Goal: Information Seeking & Learning: Learn about a topic

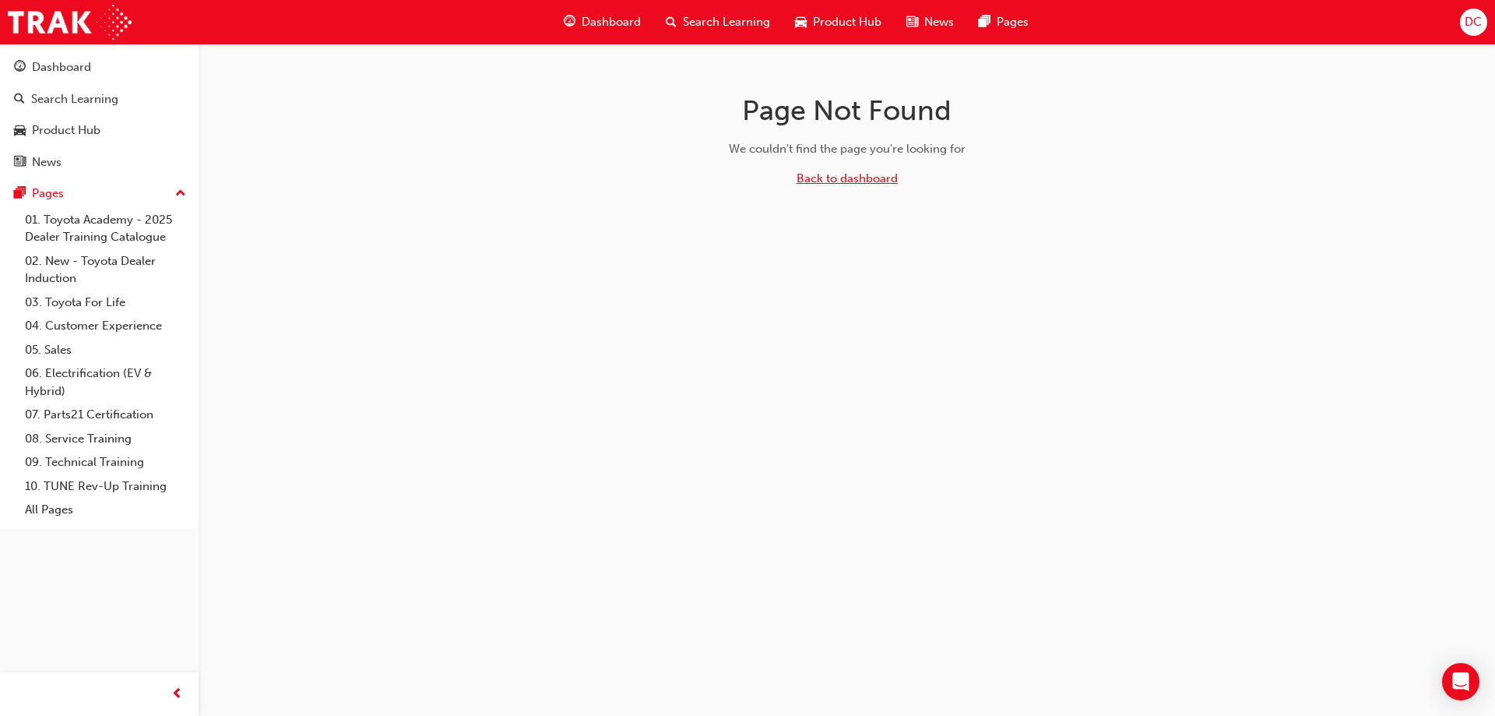
click at [857, 183] on link "Back to dashboard" at bounding box center [847, 178] width 101 height 14
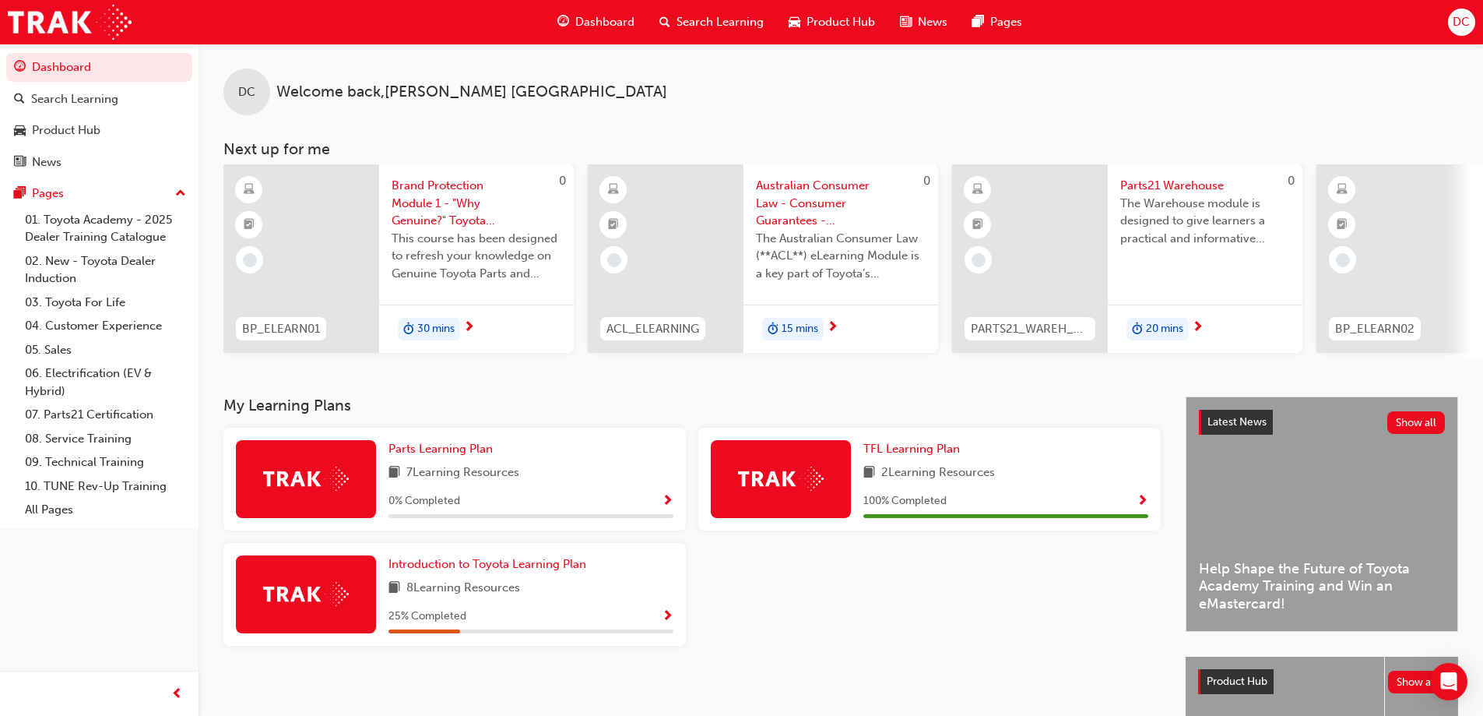
click at [1463, 22] on span "DC" at bounding box center [1461, 22] width 17 height 18
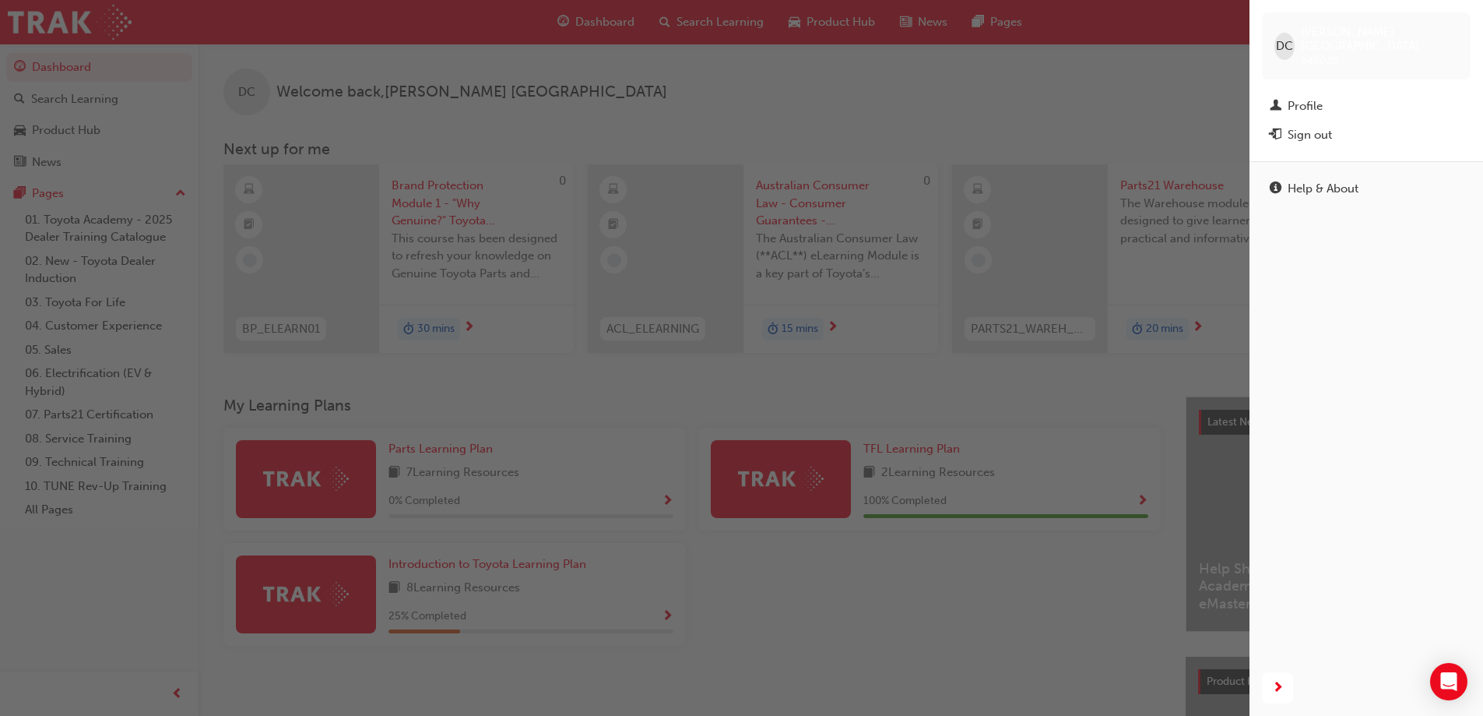
click at [1125, 98] on div "button" at bounding box center [625, 358] width 1250 height 716
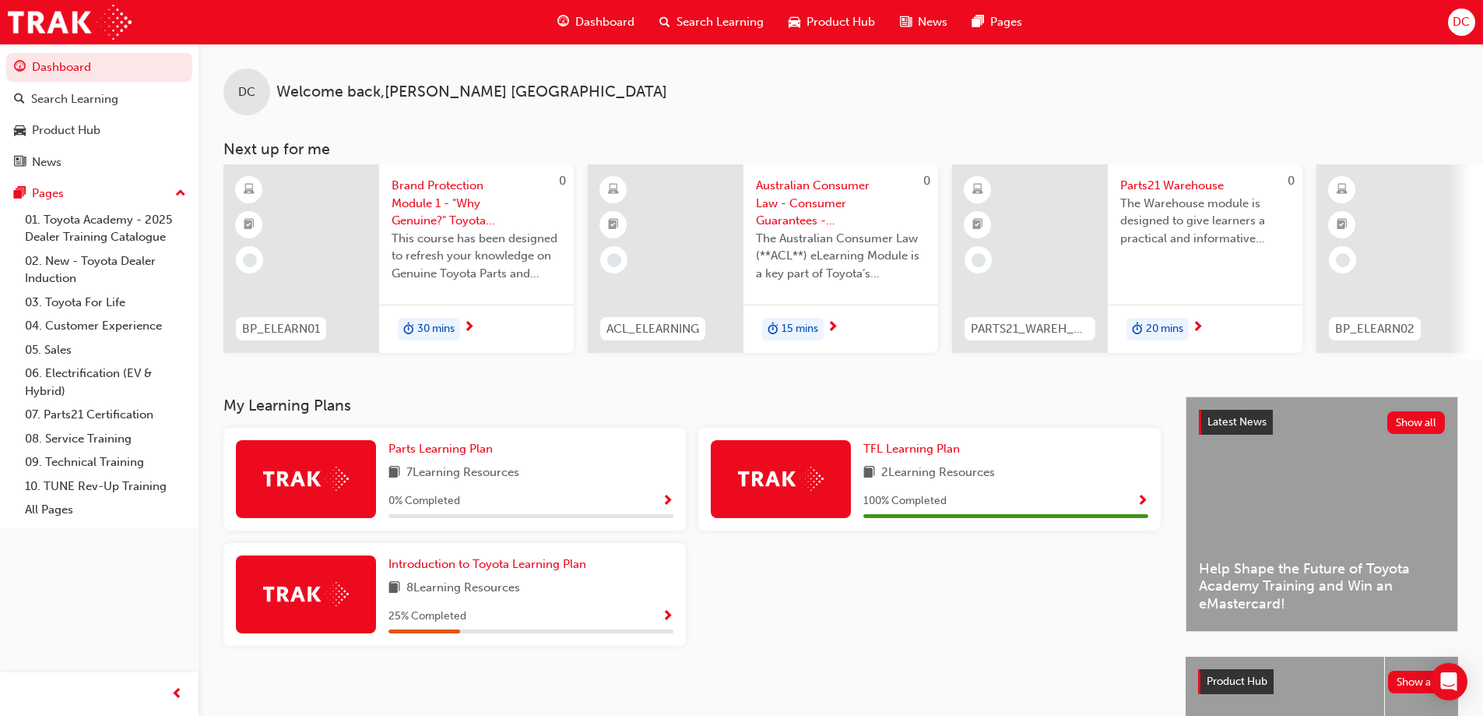
click at [436, 127] on div "DC Welcome back , [PERSON_NAME] Next up for me 0 BP_ELEARN01 Brand Protection M…" at bounding box center [841, 201] width 1285 height 315
click at [61, 506] on link "All Pages" at bounding box center [106, 510] width 174 height 24
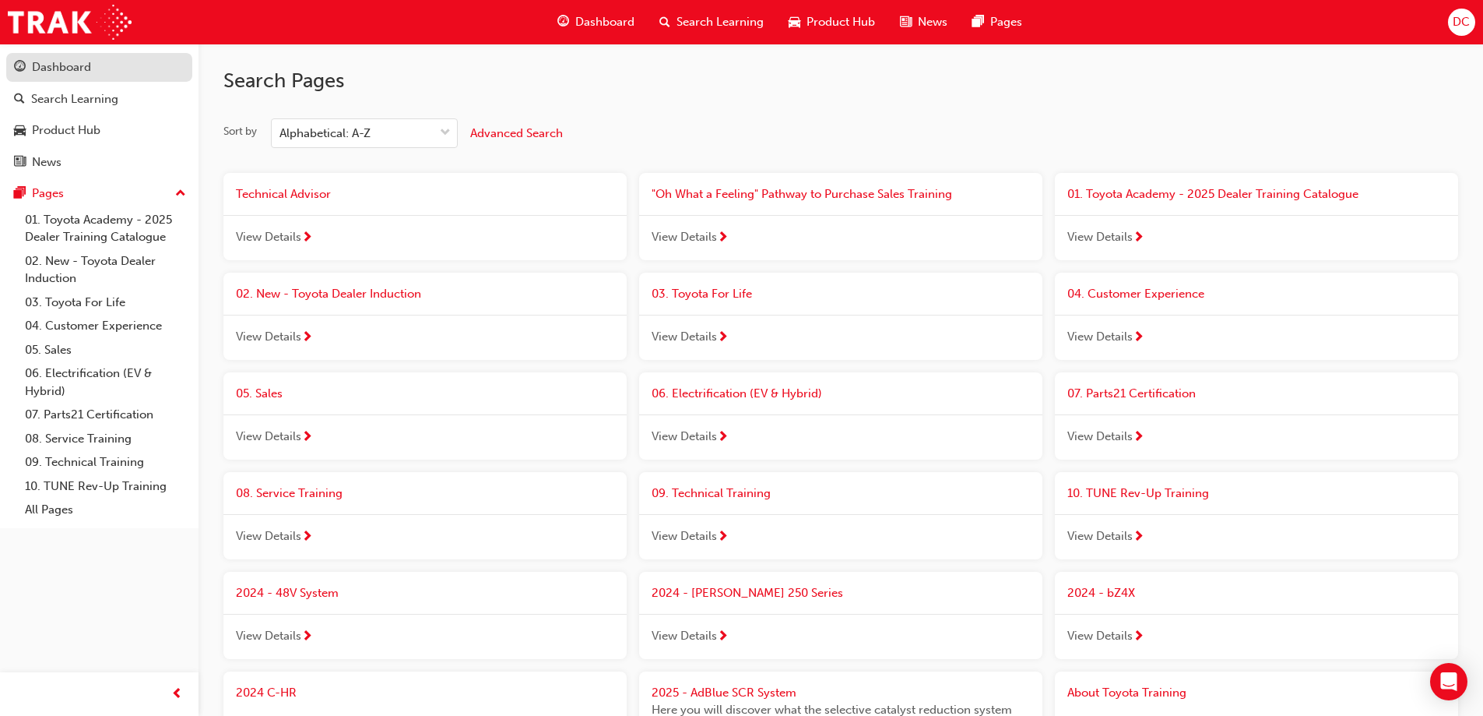
click at [61, 68] on div "Dashboard" at bounding box center [61, 67] width 59 height 18
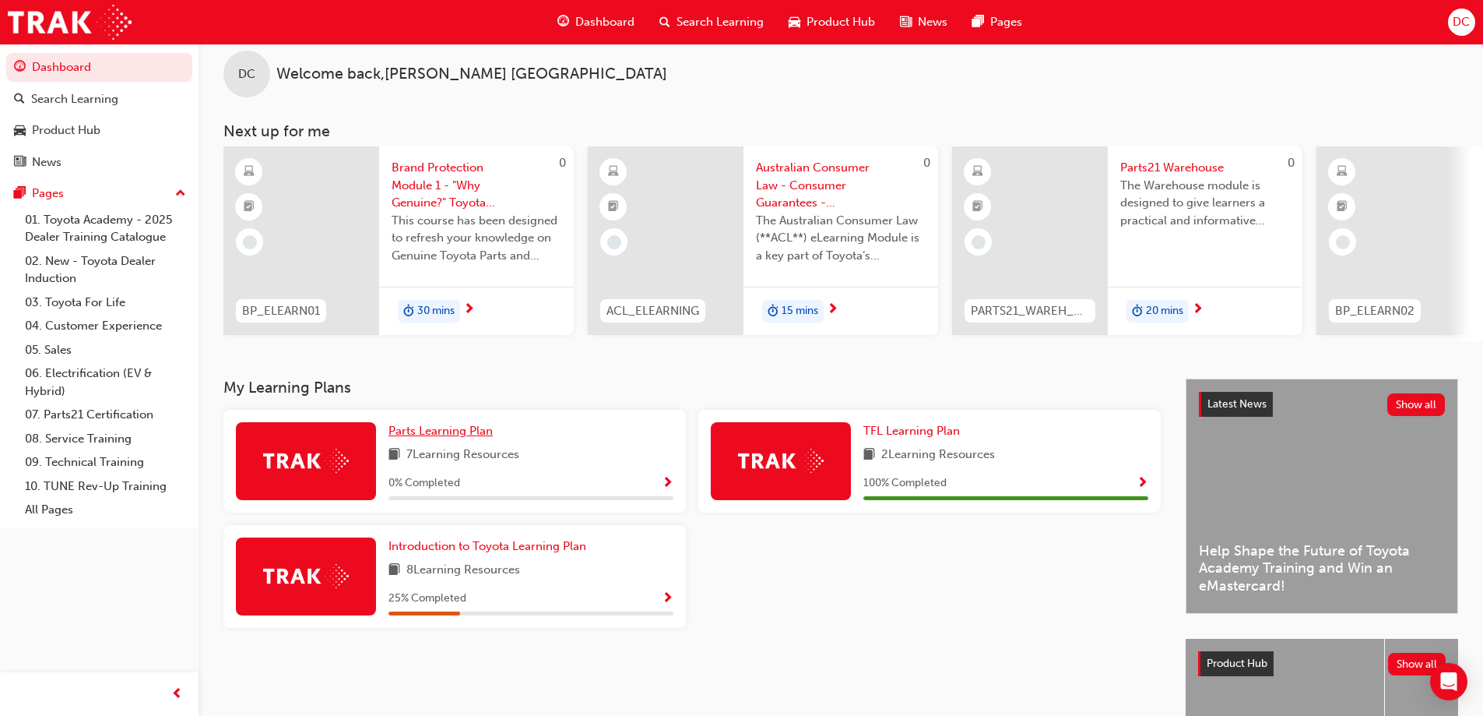
scroll to position [78, 0]
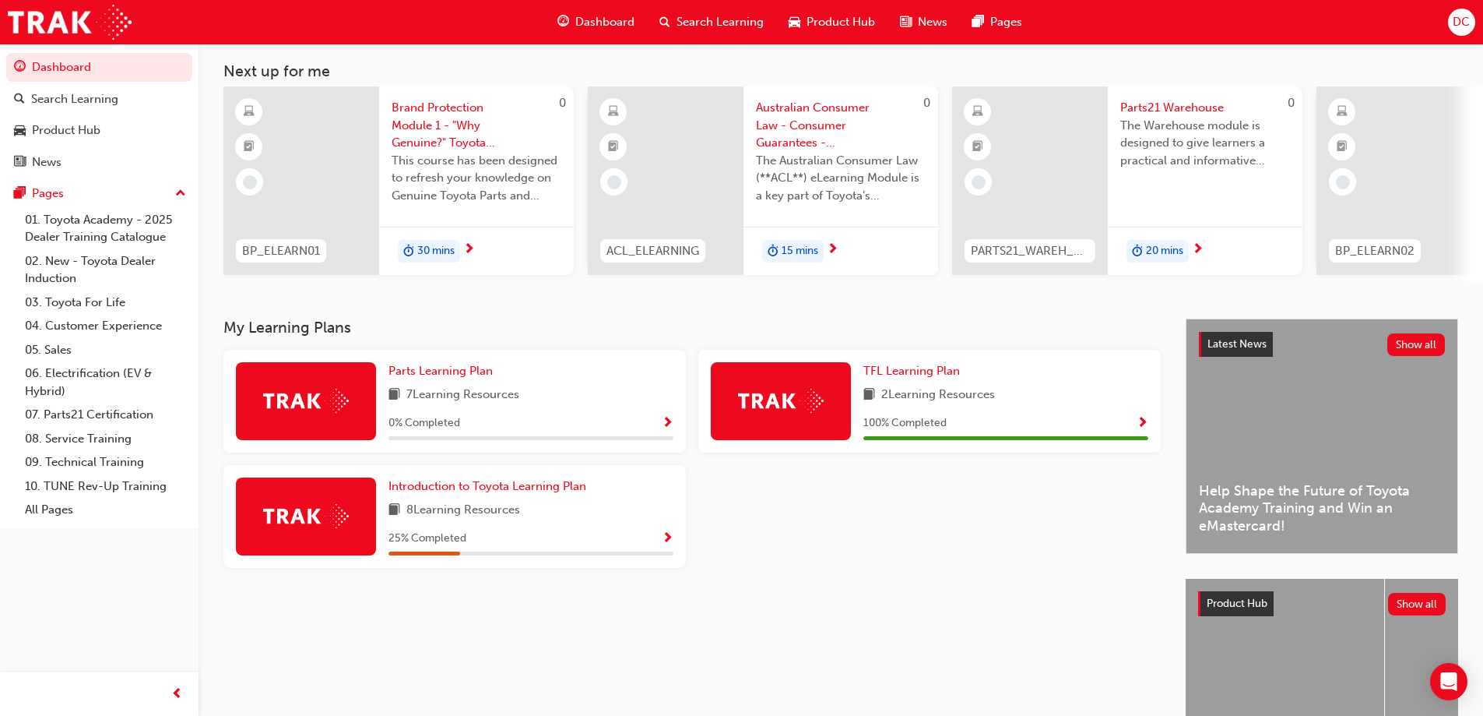
click at [466, 399] on span "7 Learning Resources" at bounding box center [462, 394] width 113 height 19
click at [449, 378] on span "Parts Learning Plan" at bounding box center [441, 371] width 104 height 14
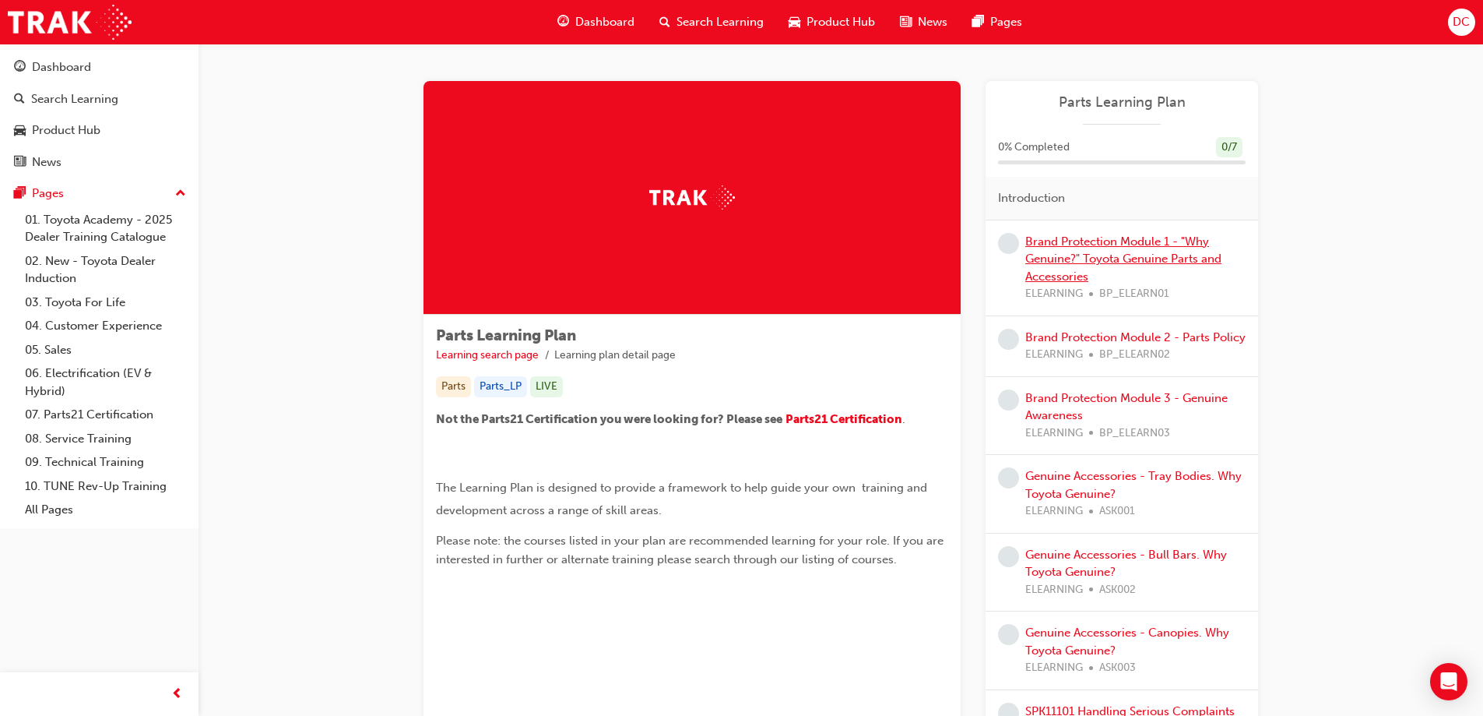
click at [1064, 252] on link "Brand Protection Module 1 - "Why Genuine?" Toyota Genuine Parts and Accessories" at bounding box center [1123, 258] width 196 height 49
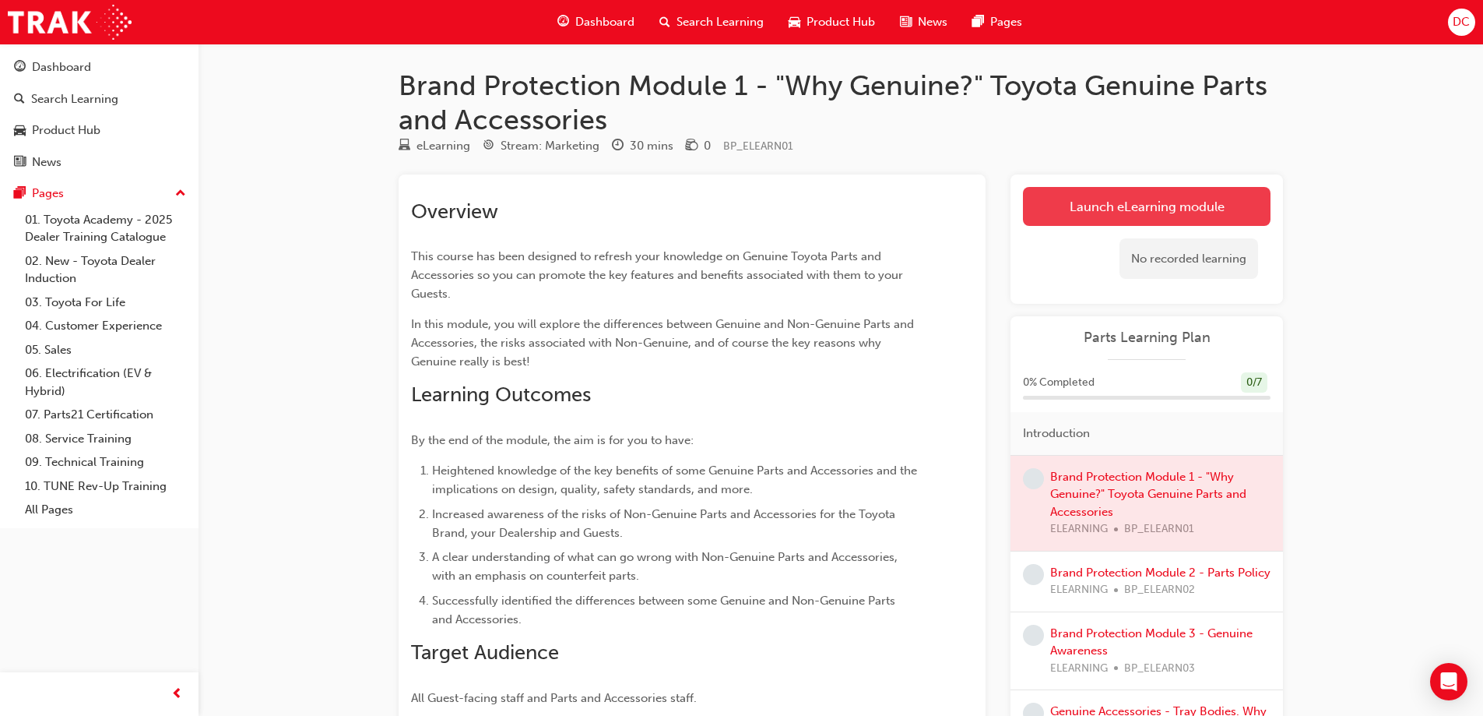
click at [1180, 209] on link "Launch eLearning module" at bounding box center [1147, 206] width 248 height 39
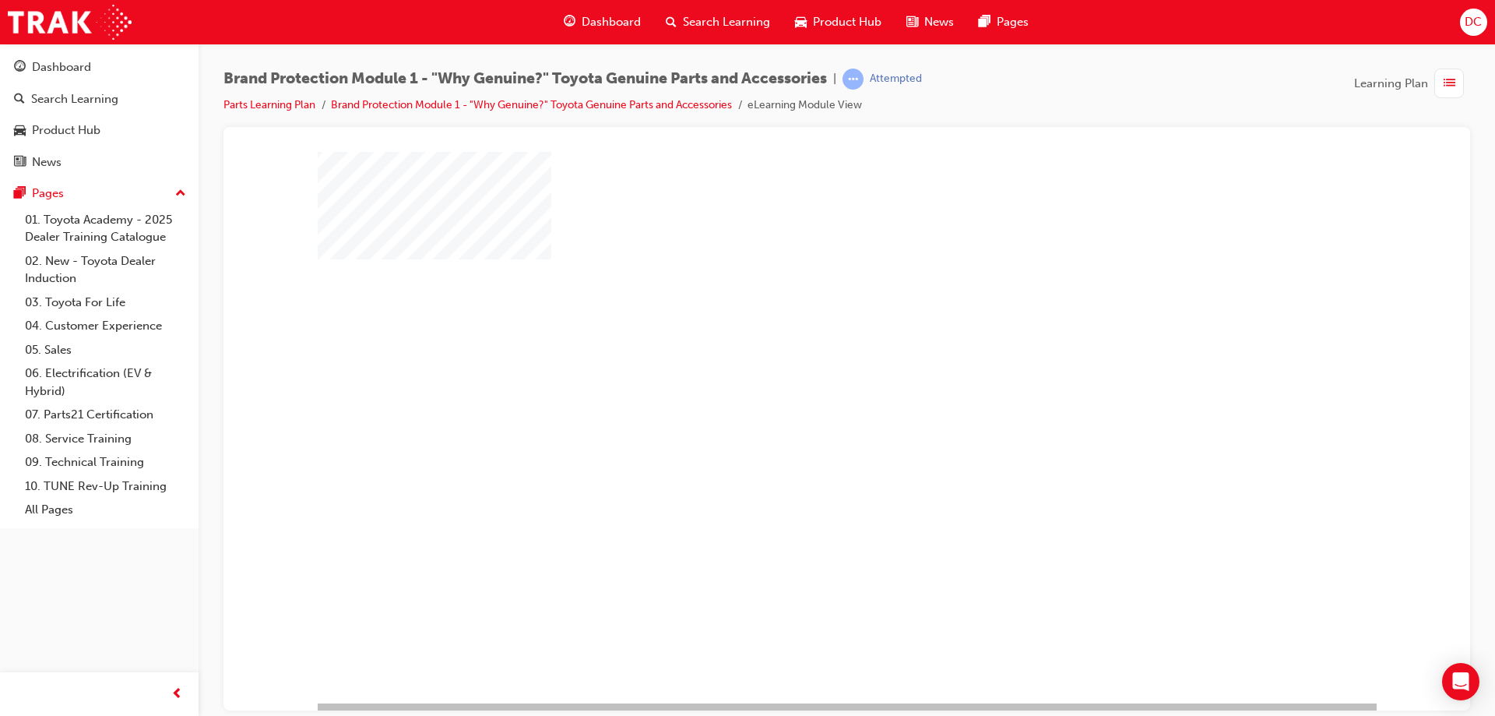
scroll to position [26, 0]
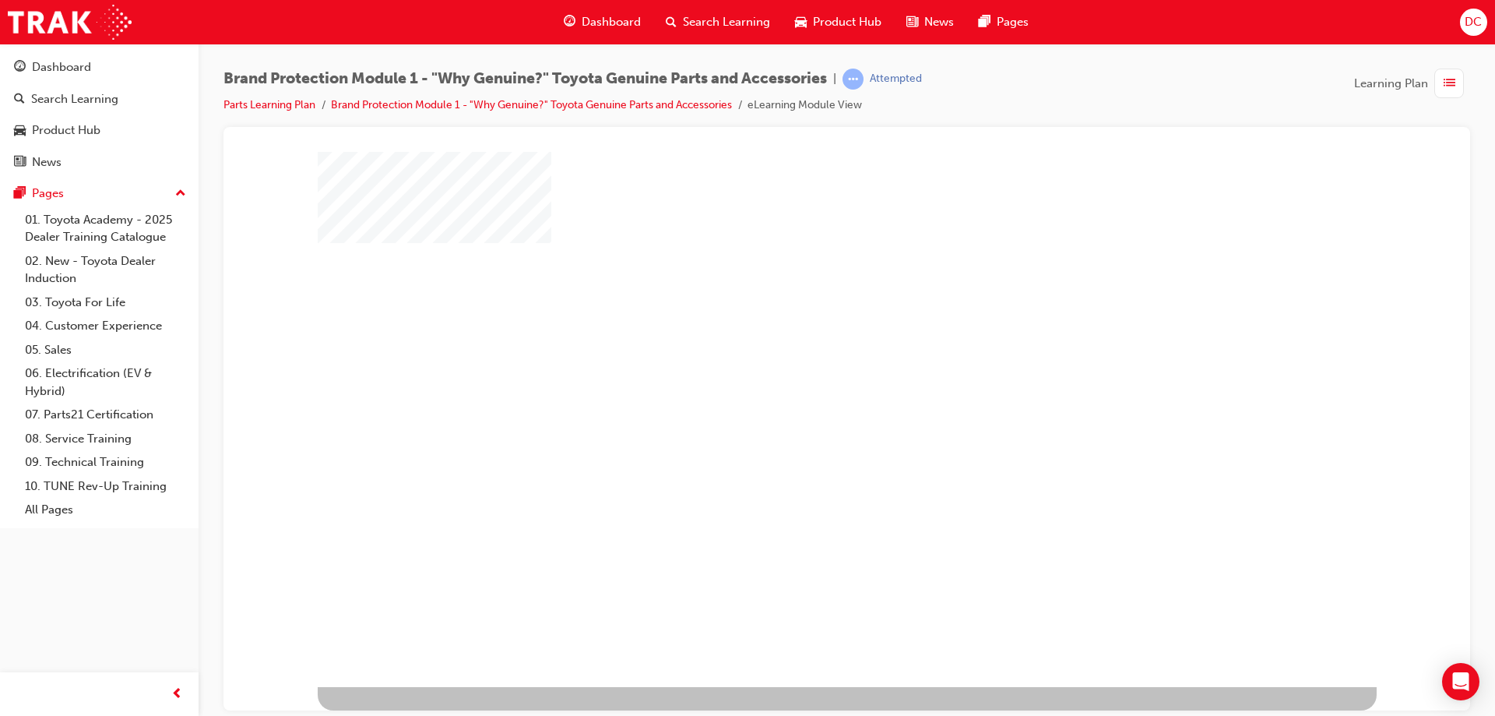
click at [802, 360] on div "play" at bounding box center [802, 360] width 0 height 0
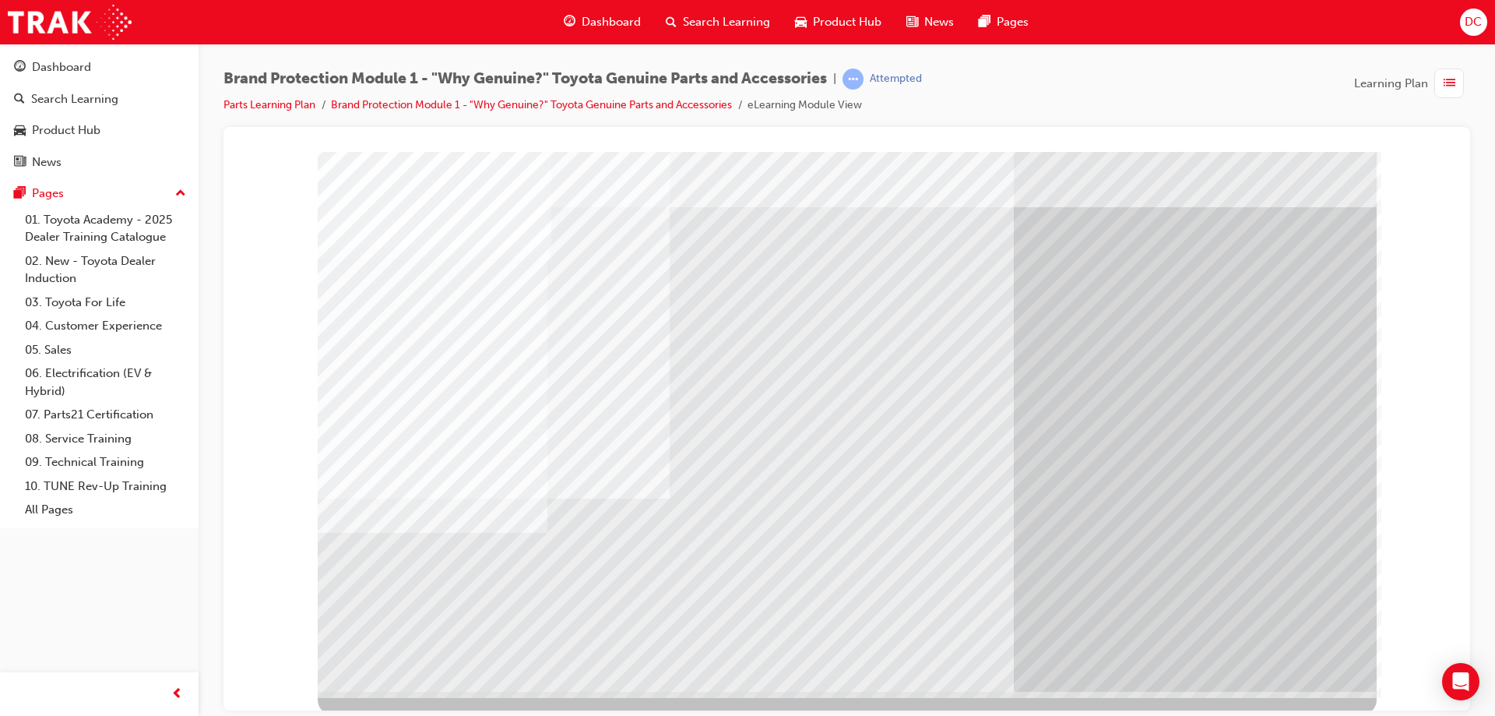
scroll to position [26, 0]
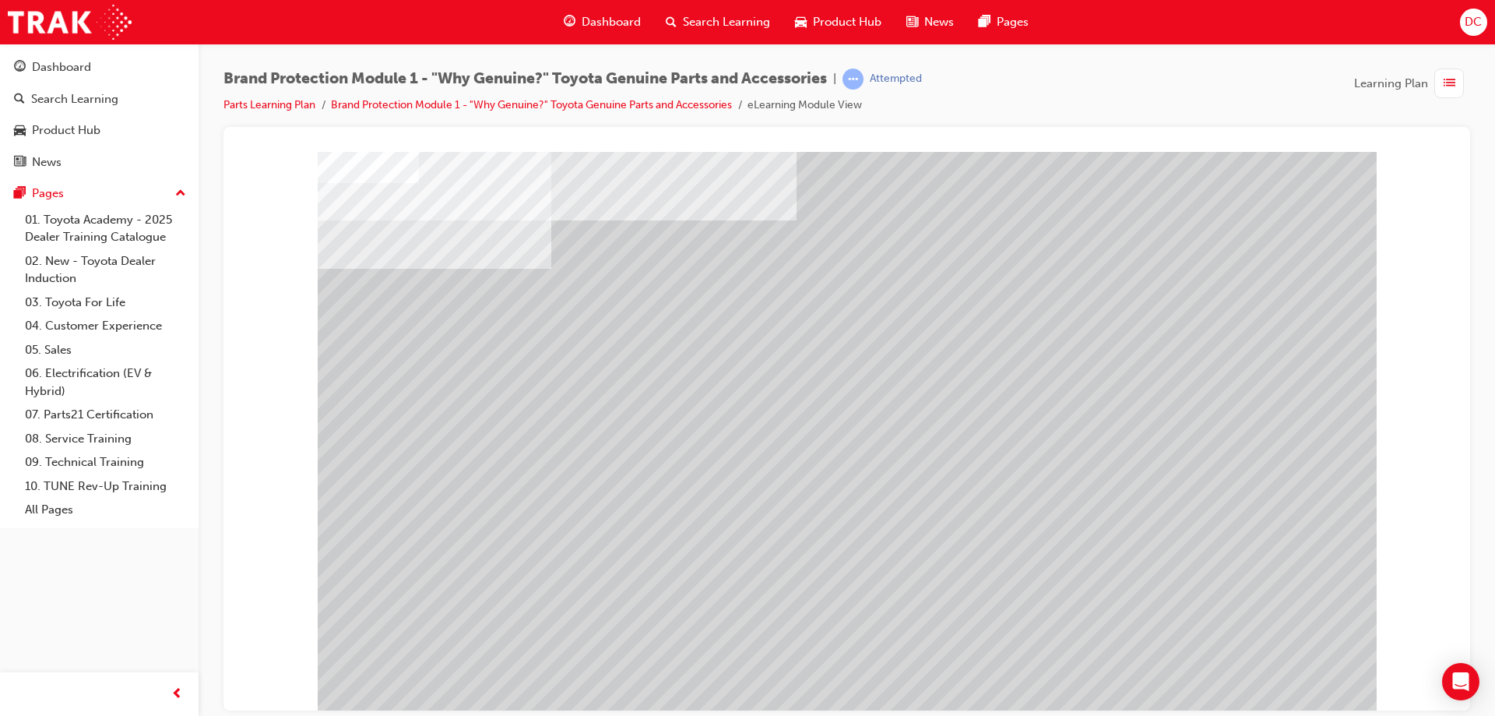
scroll to position [26, 0]
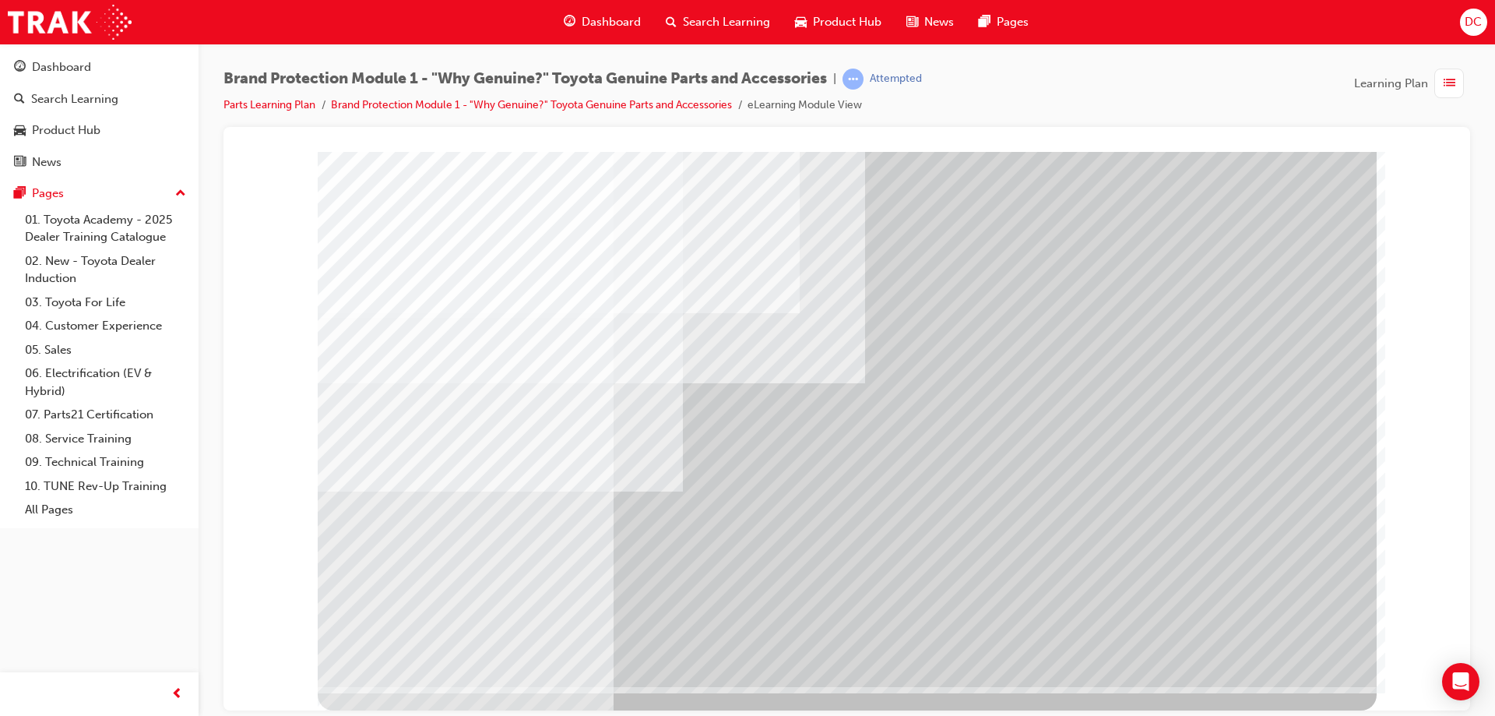
scroll to position [0, 0]
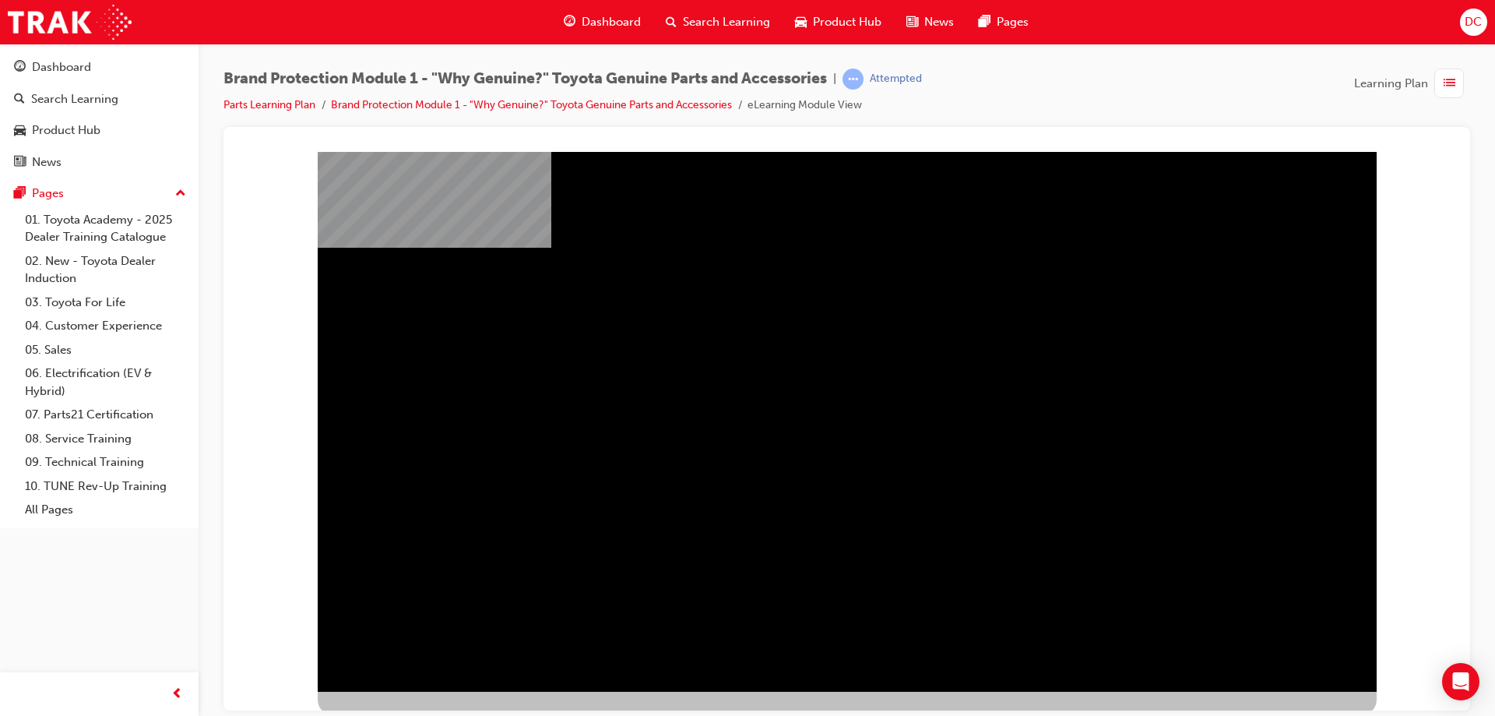
scroll to position [26, 0]
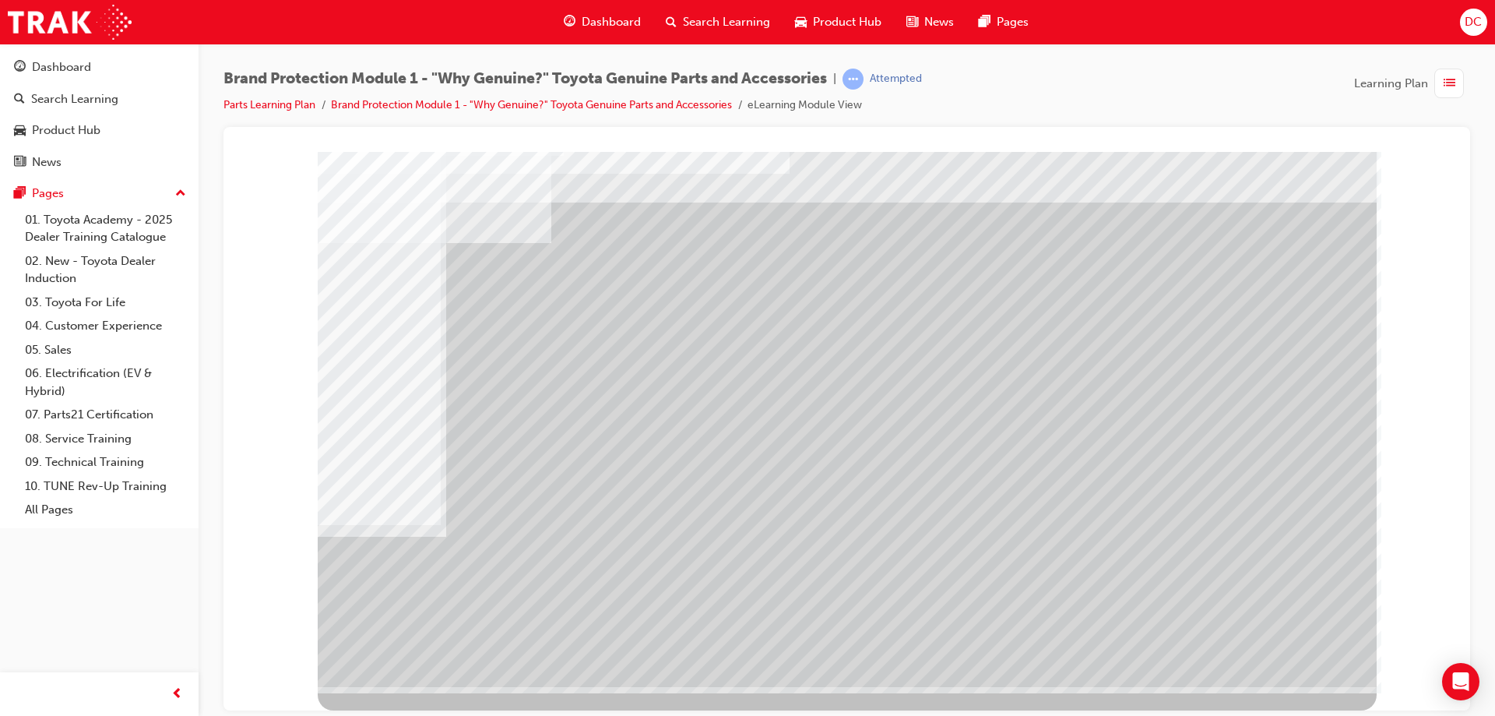
scroll to position [0, 0]
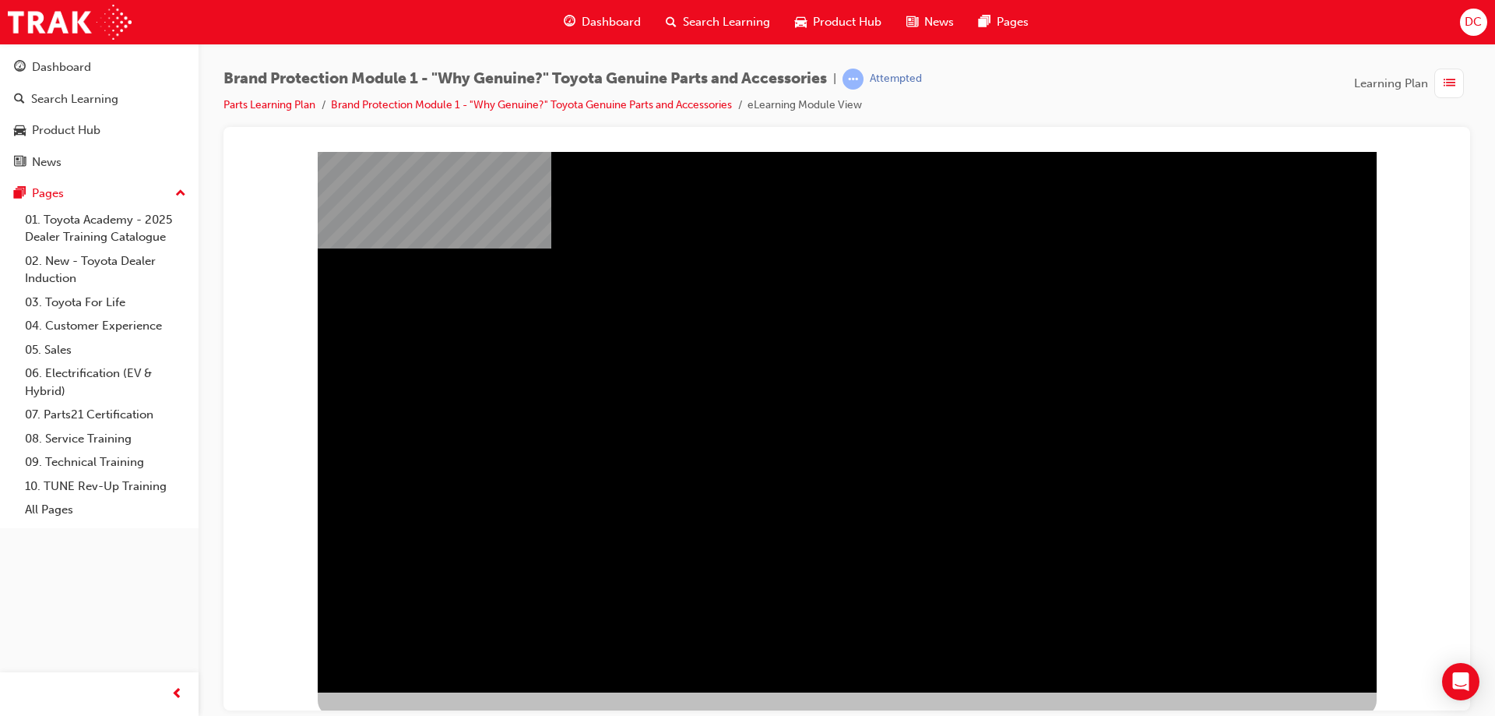
scroll to position [26, 0]
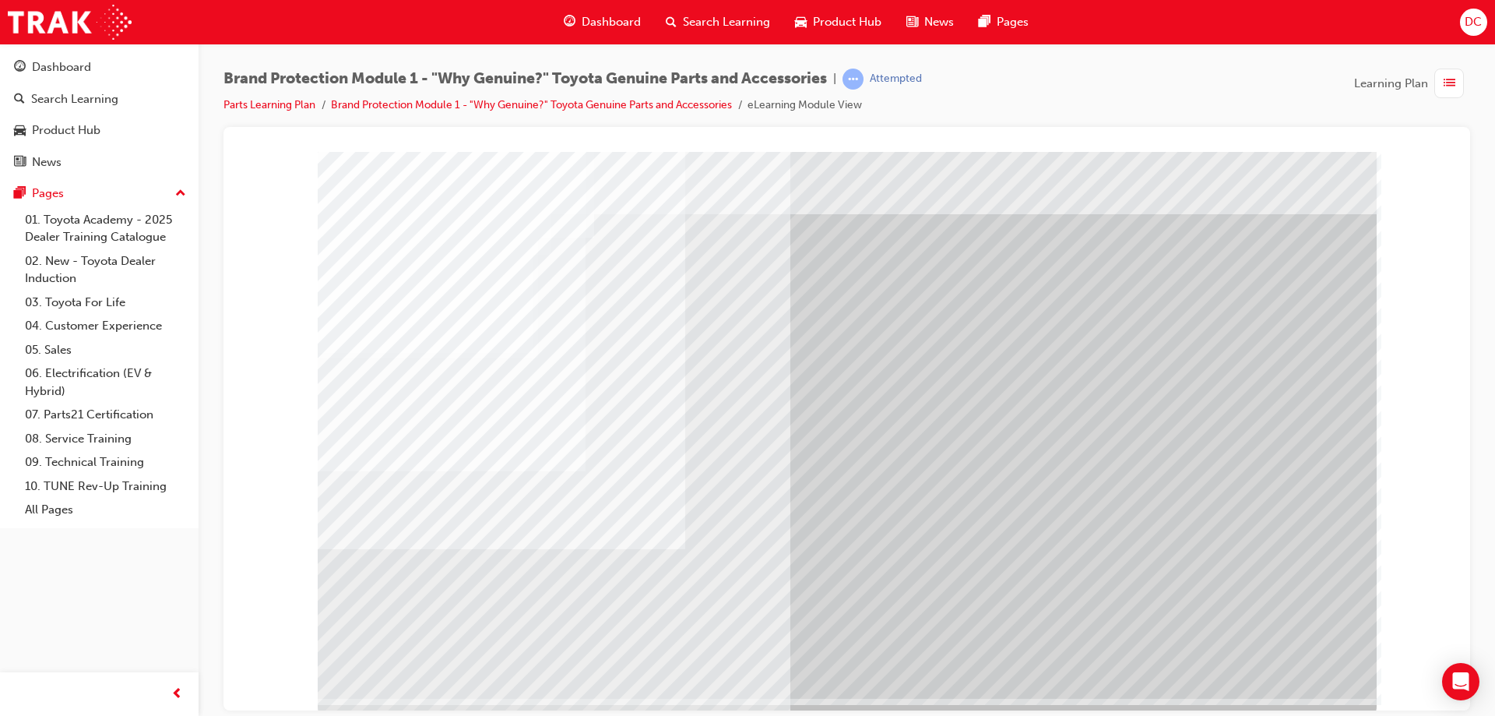
scroll to position [26, 0]
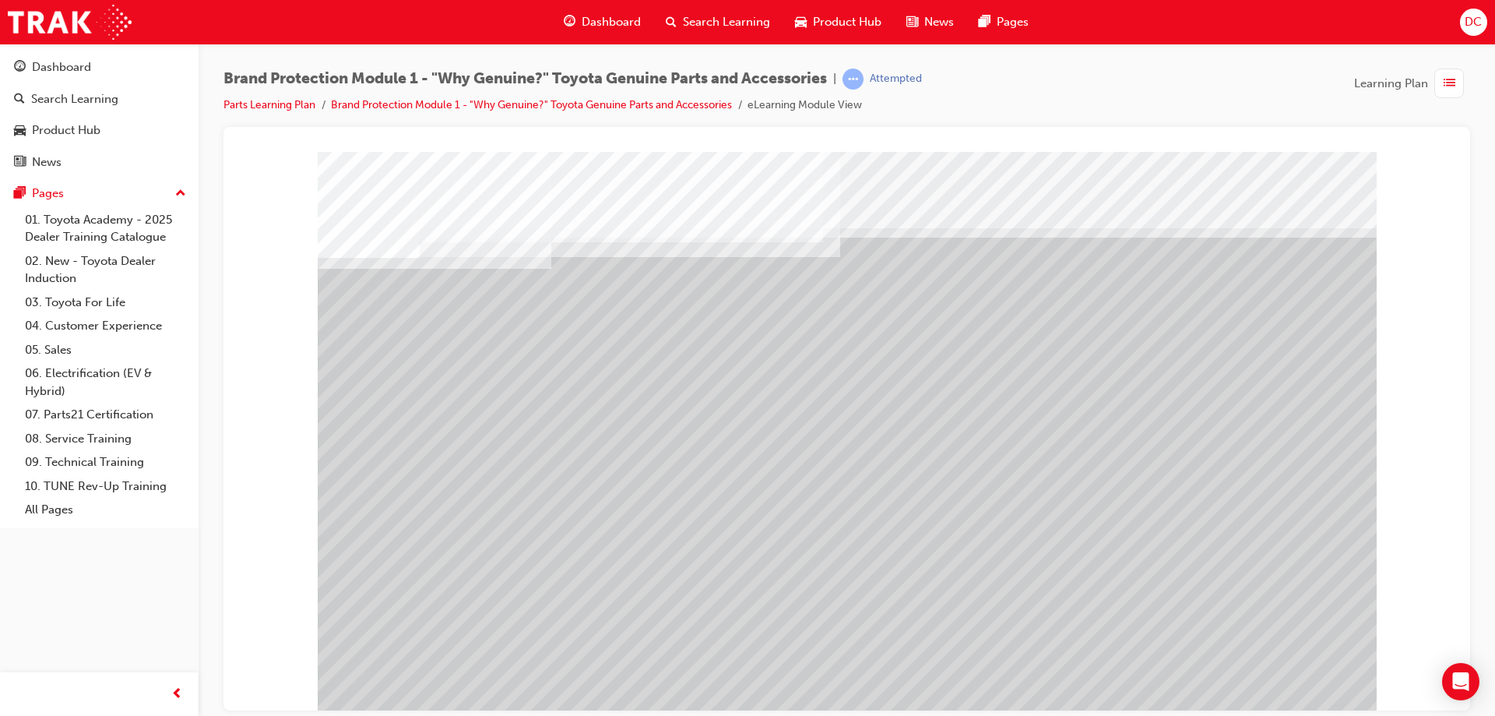
drag, startPoint x: 744, startPoint y: 418, endPoint x: 776, endPoint y: 437, distance: 37.7
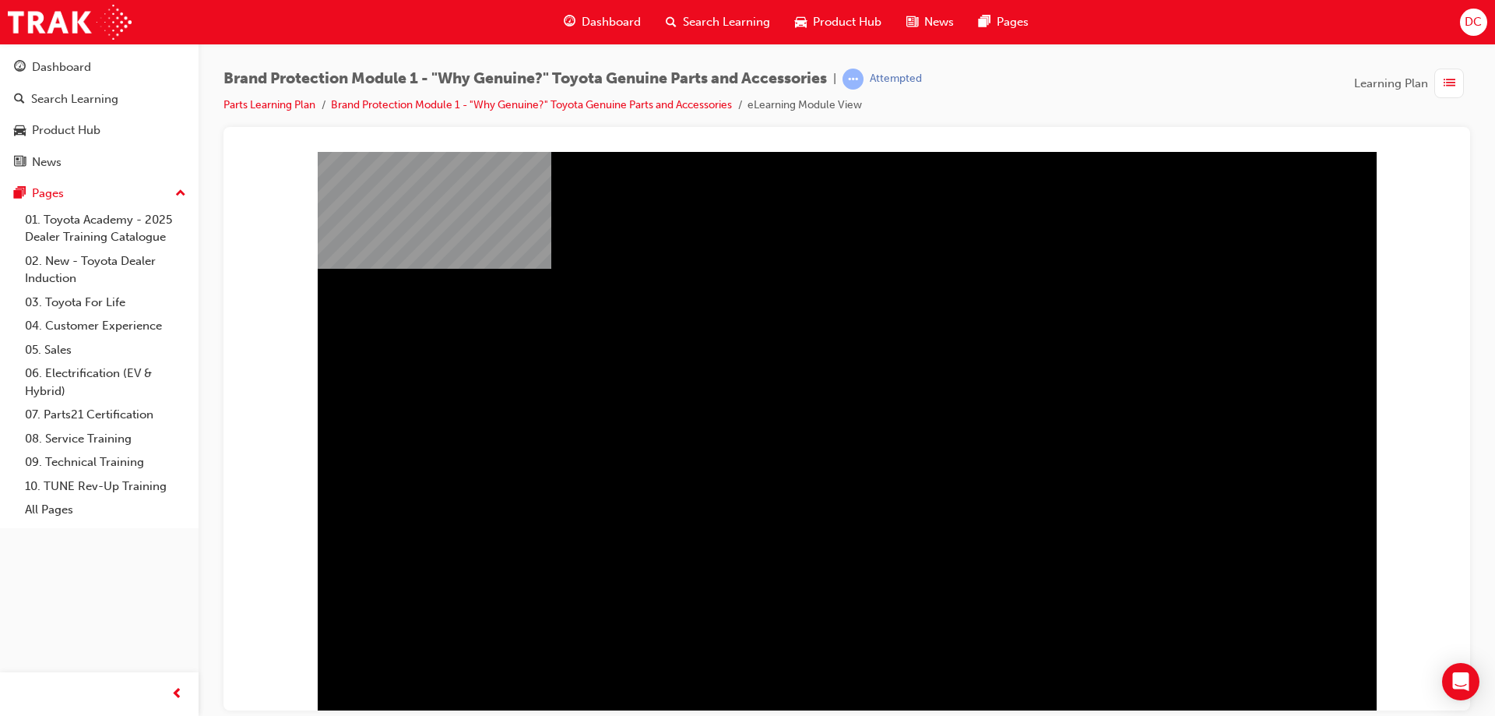
click at [1174, 521] on div "" at bounding box center [847, 445] width 1059 height 561
click at [1275, 547] on div "" at bounding box center [847, 445] width 1059 height 561
click at [1272, 547] on div "" at bounding box center [847, 445] width 1059 height 561
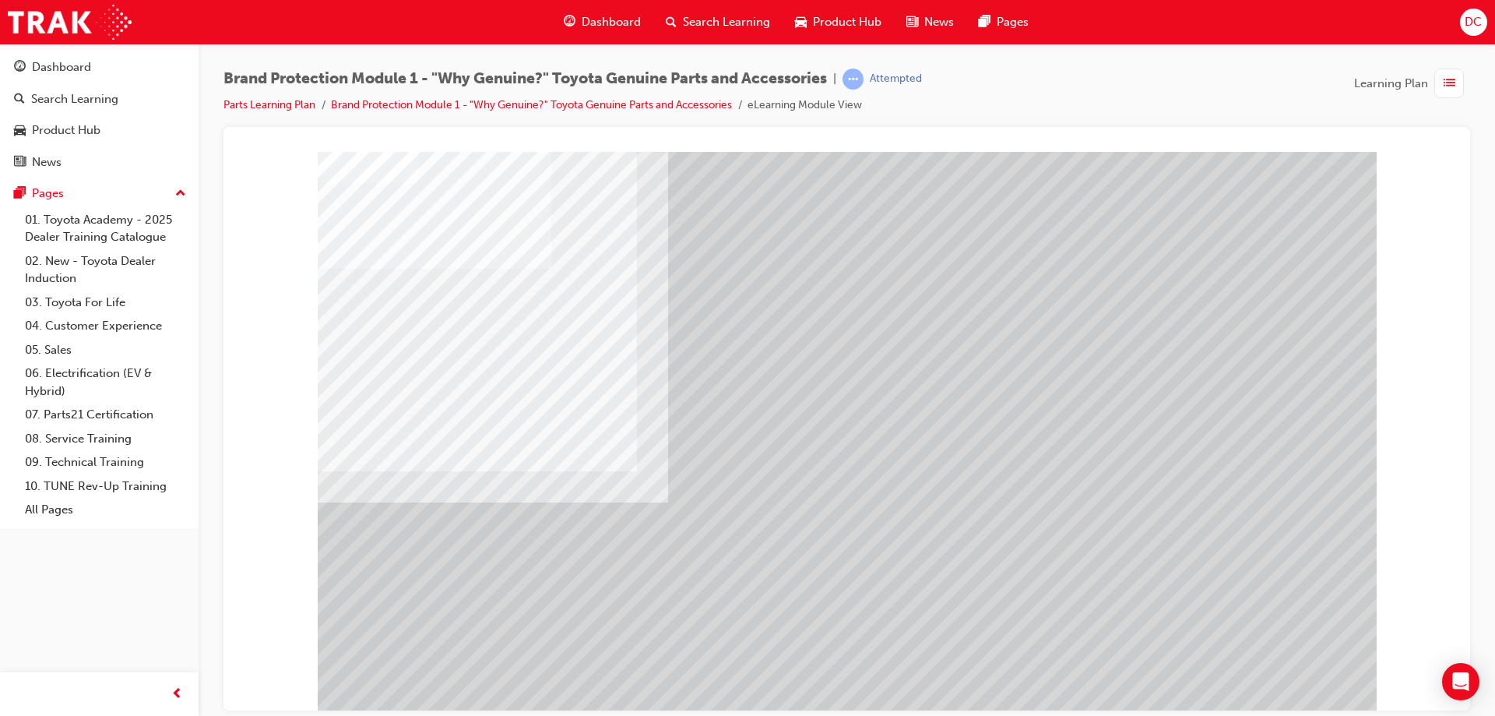
drag, startPoint x: 1273, startPoint y: 670, endPoint x: 1236, endPoint y: 659, distance: 38.4
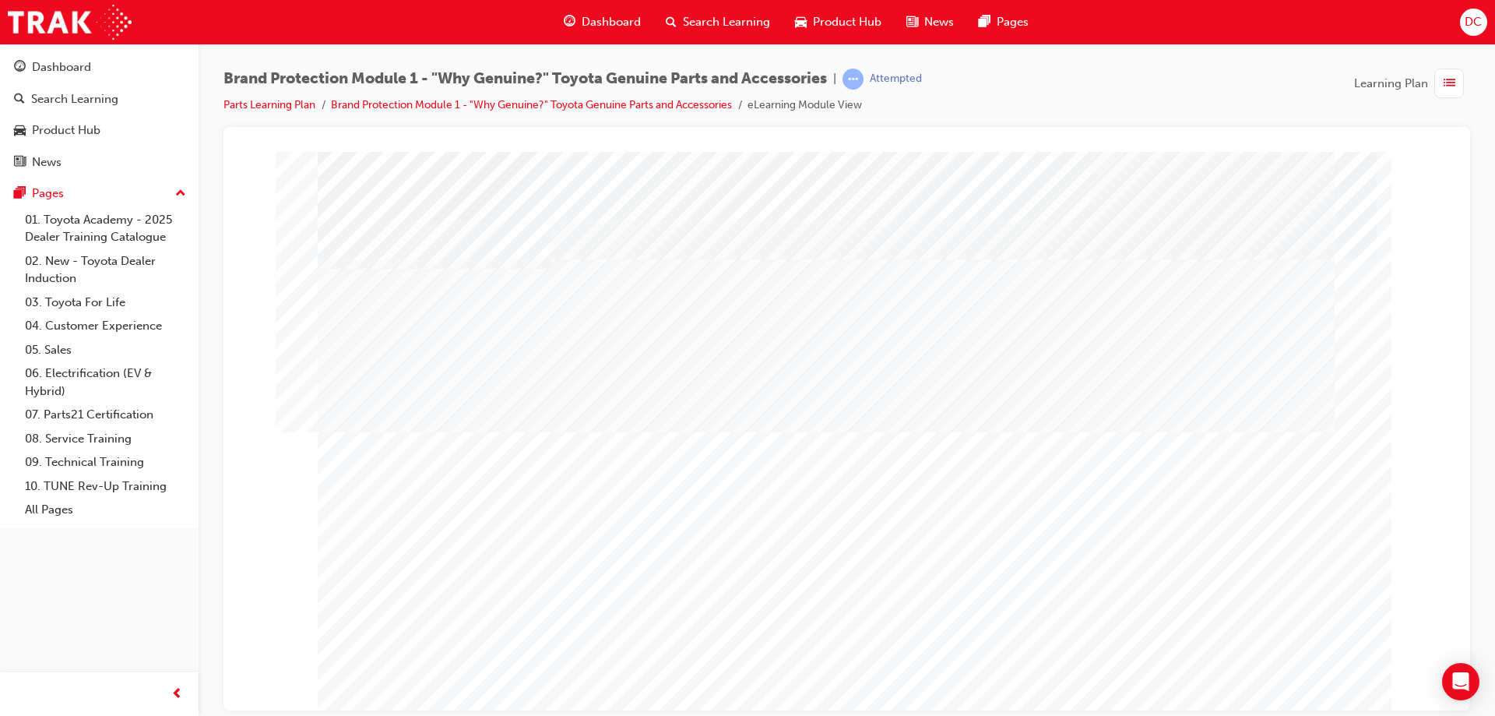
drag, startPoint x: 1286, startPoint y: 672, endPoint x: 1271, endPoint y: 669, distance: 15.9
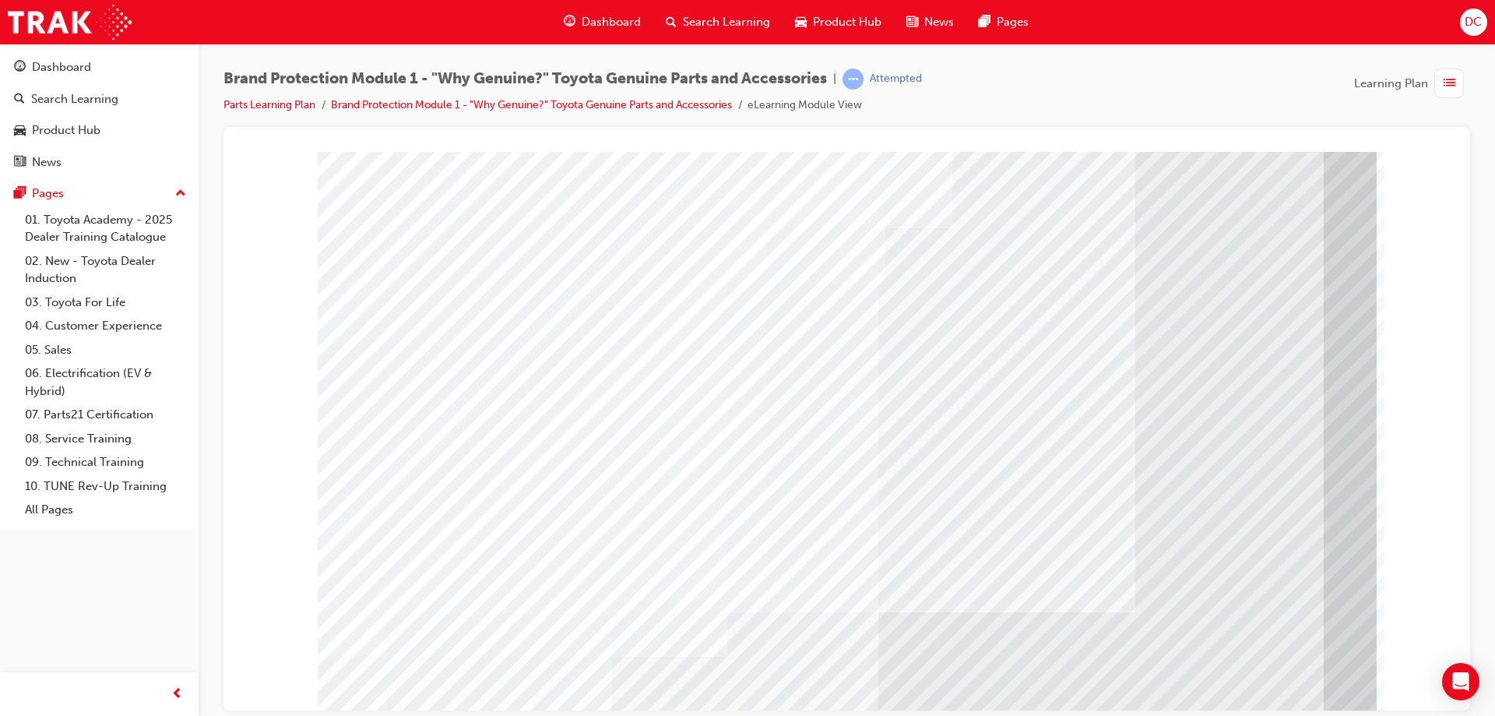
drag, startPoint x: 1281, startPoint y: 674, endPoint x: 1229, endPoint y: 653, distance: 55.5
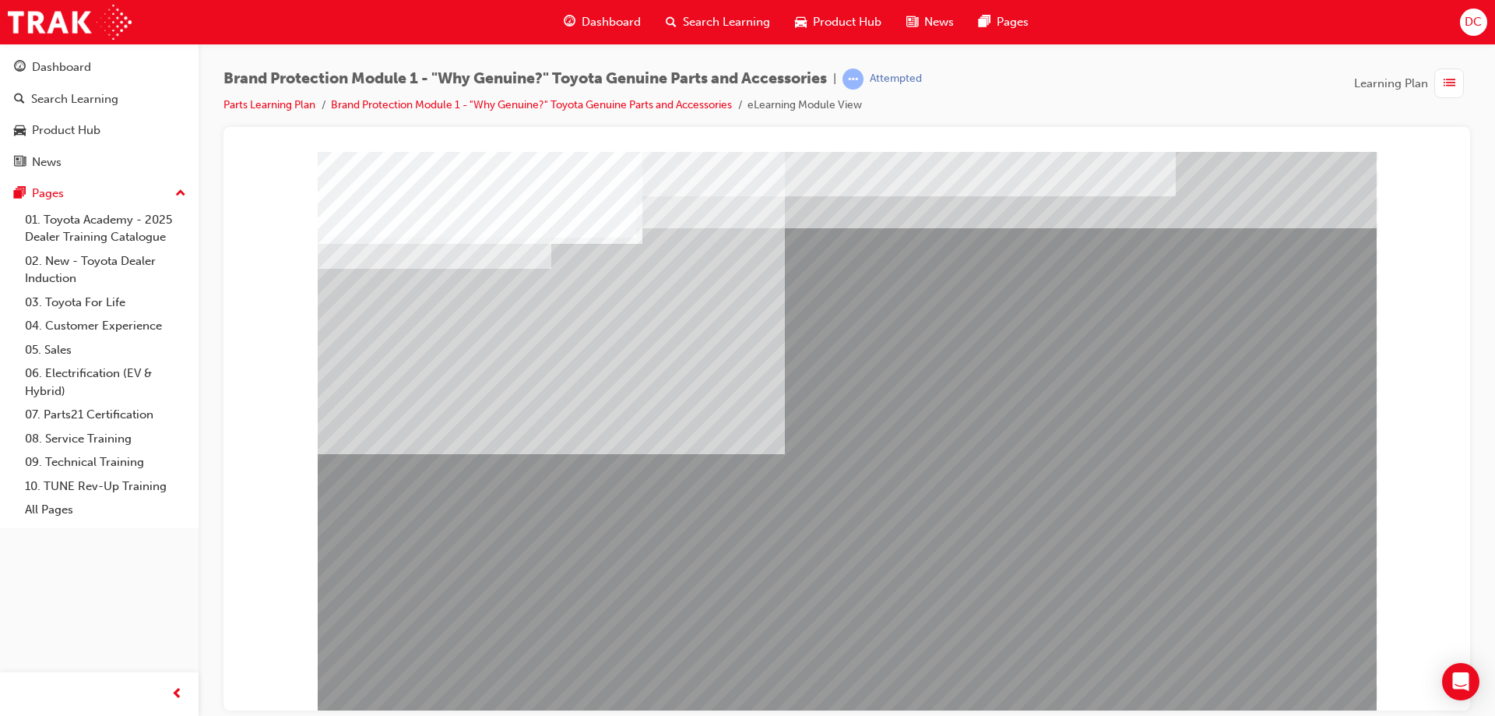
drag, startPoint x: 617, startPoint y: 501, endPoint x: 645, endPoint y: 500, distance: 27.3
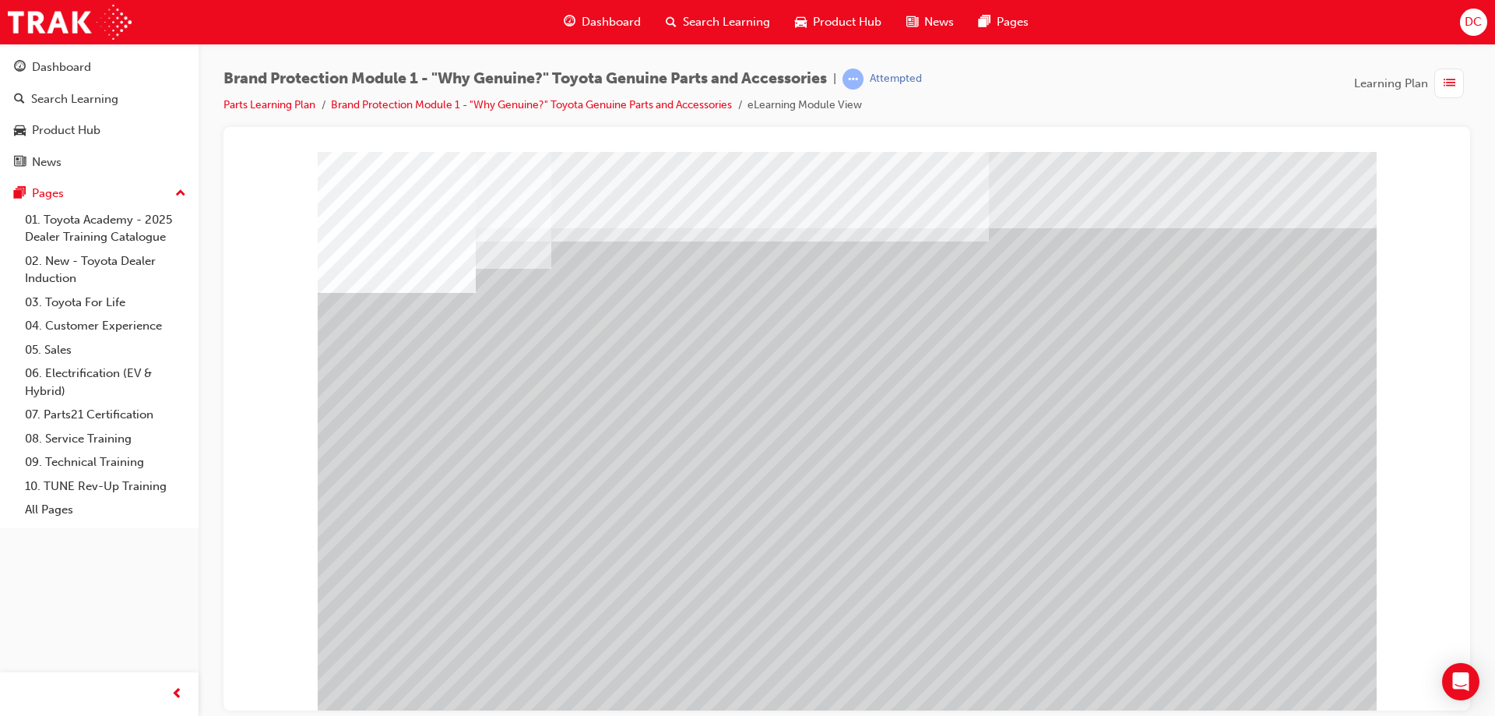
drag, startPoint x: 1073, startPoint y: 562, endPoint x: 1074, endPoint y: 596, distance: 33.5
click at [1070, 613] on div at bounding box center [847, 431] width 1059 height 561
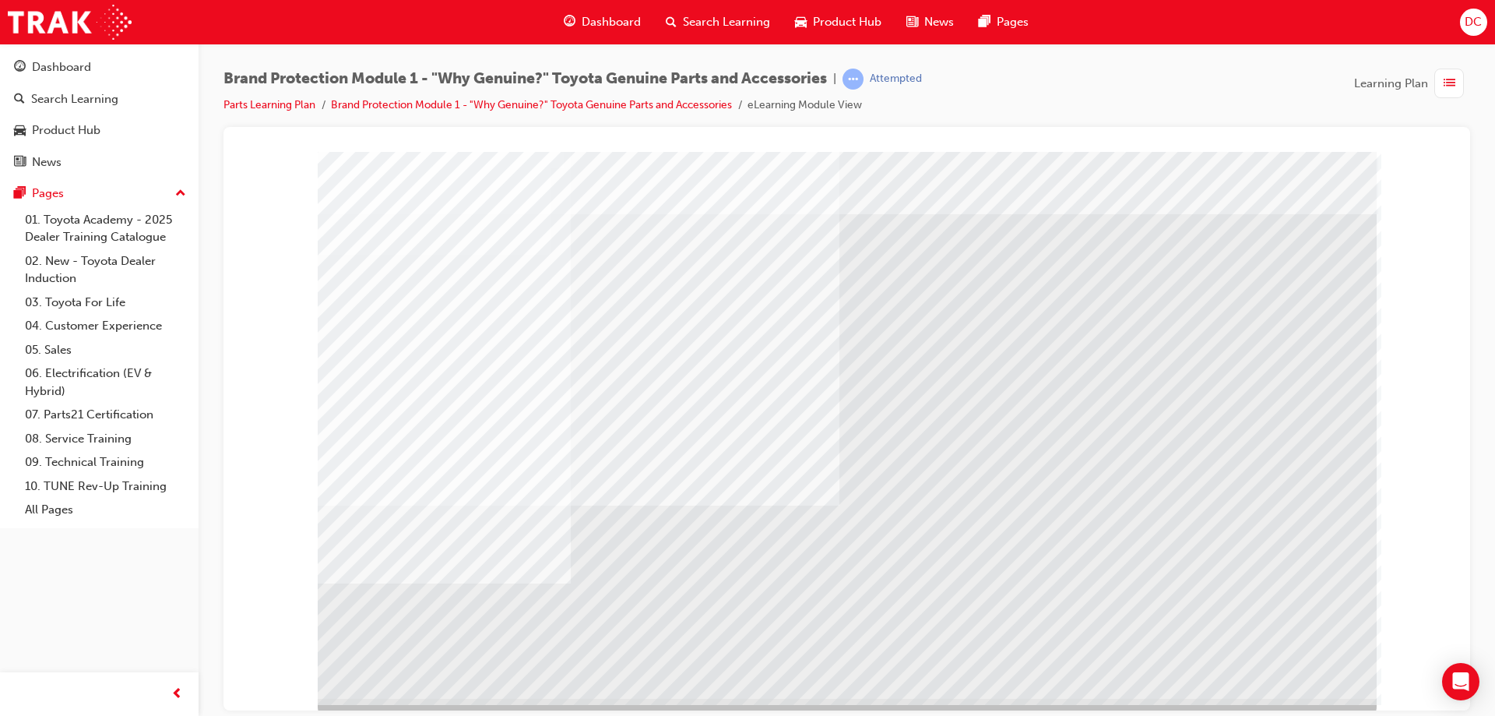
scroll to position [26, 0]
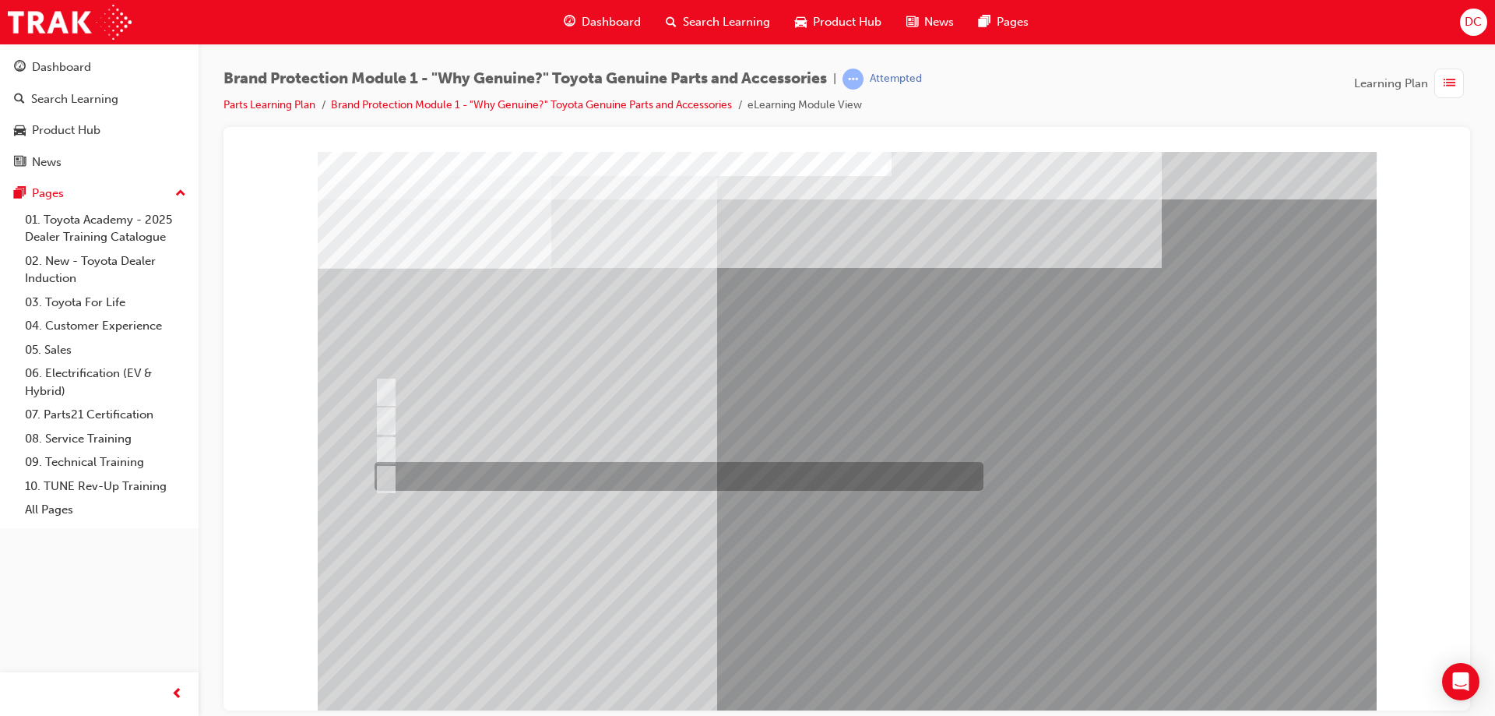
click at [454, 475] on div at bounding box center [675, 476] width 609 height 29
radio input "true"
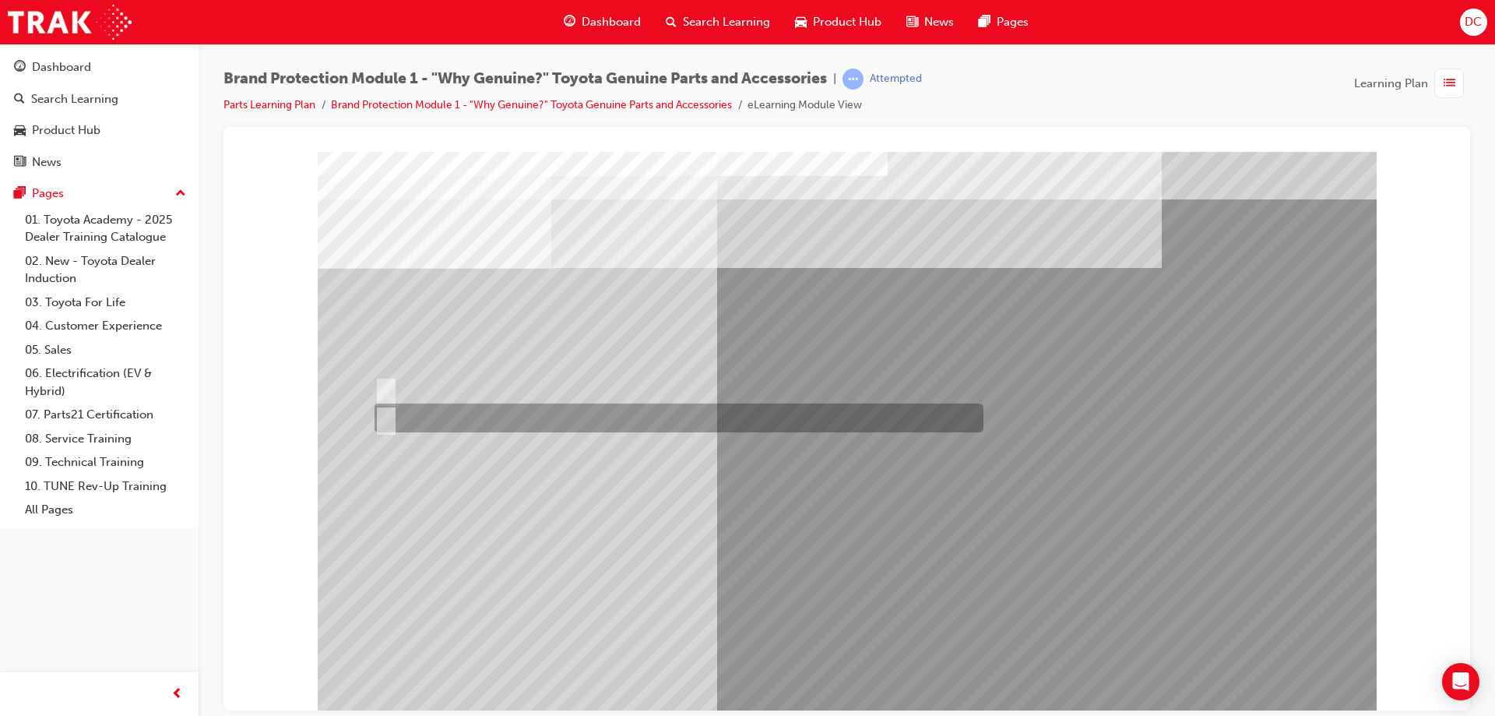
click at [401, 415] on div at bounding box center [675, 417] width 609 height 29
radio input "true"
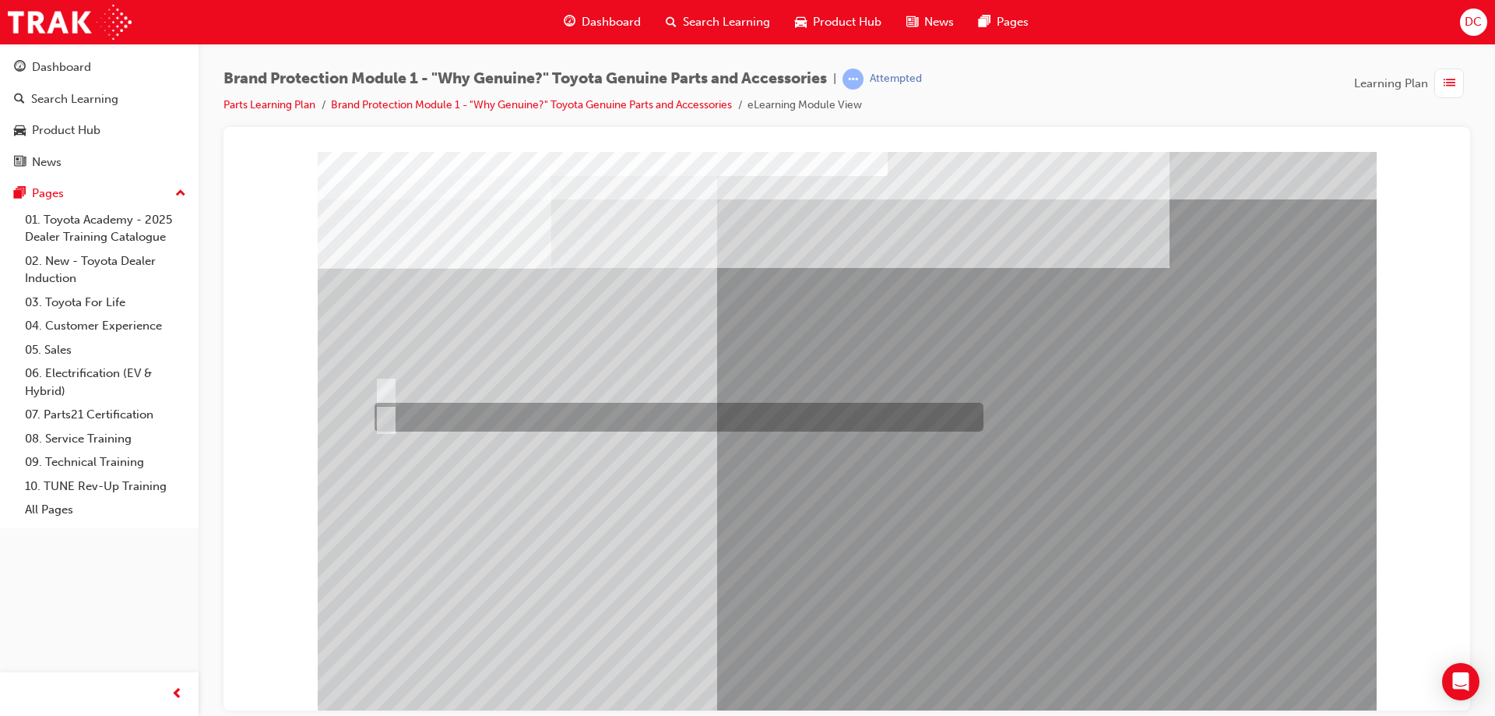
click at [399, 416] on div at bounding box center [675, 417] width 609 height 29
radio input "true"
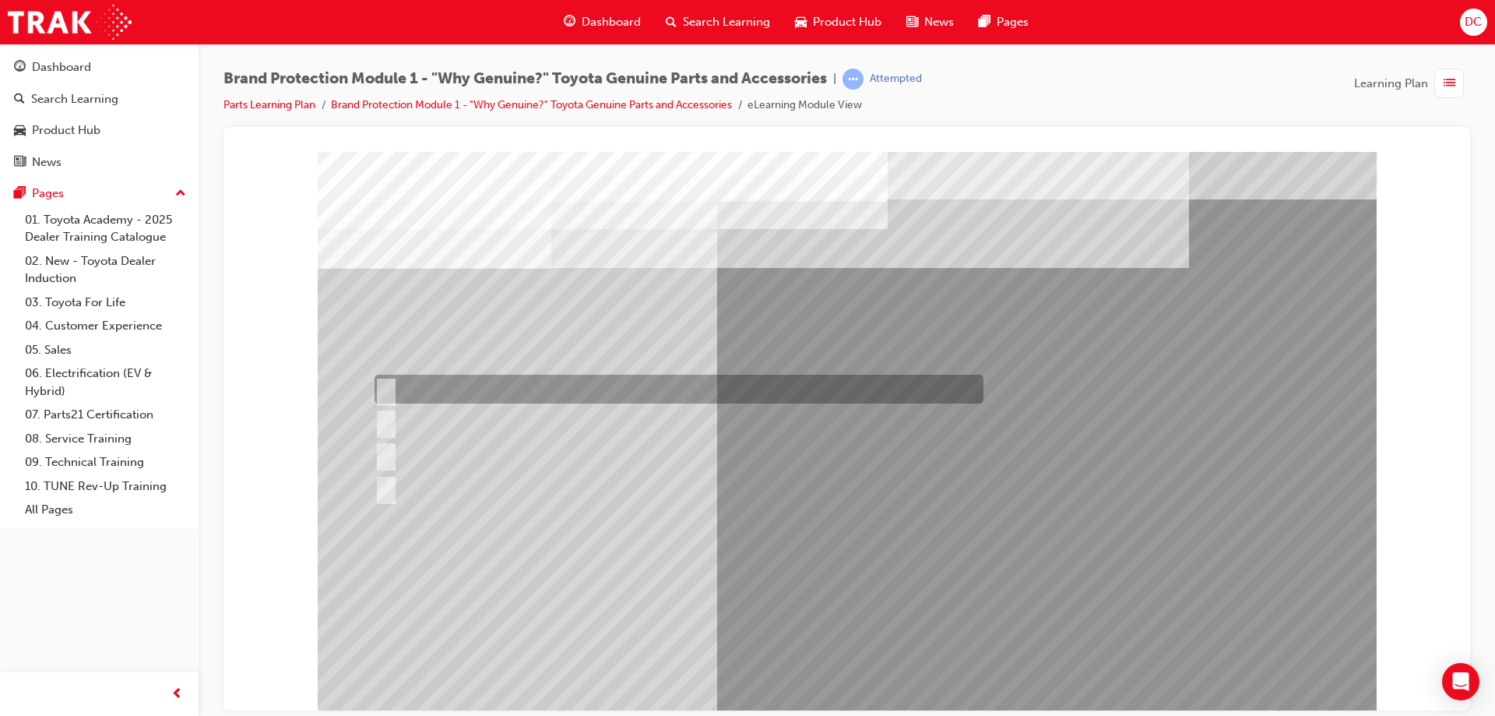
click at [390, 388] on input "Durable, heat-resistant, and non-stick." at bounding box center [383, 389] width 17 height 17
radio input "true"
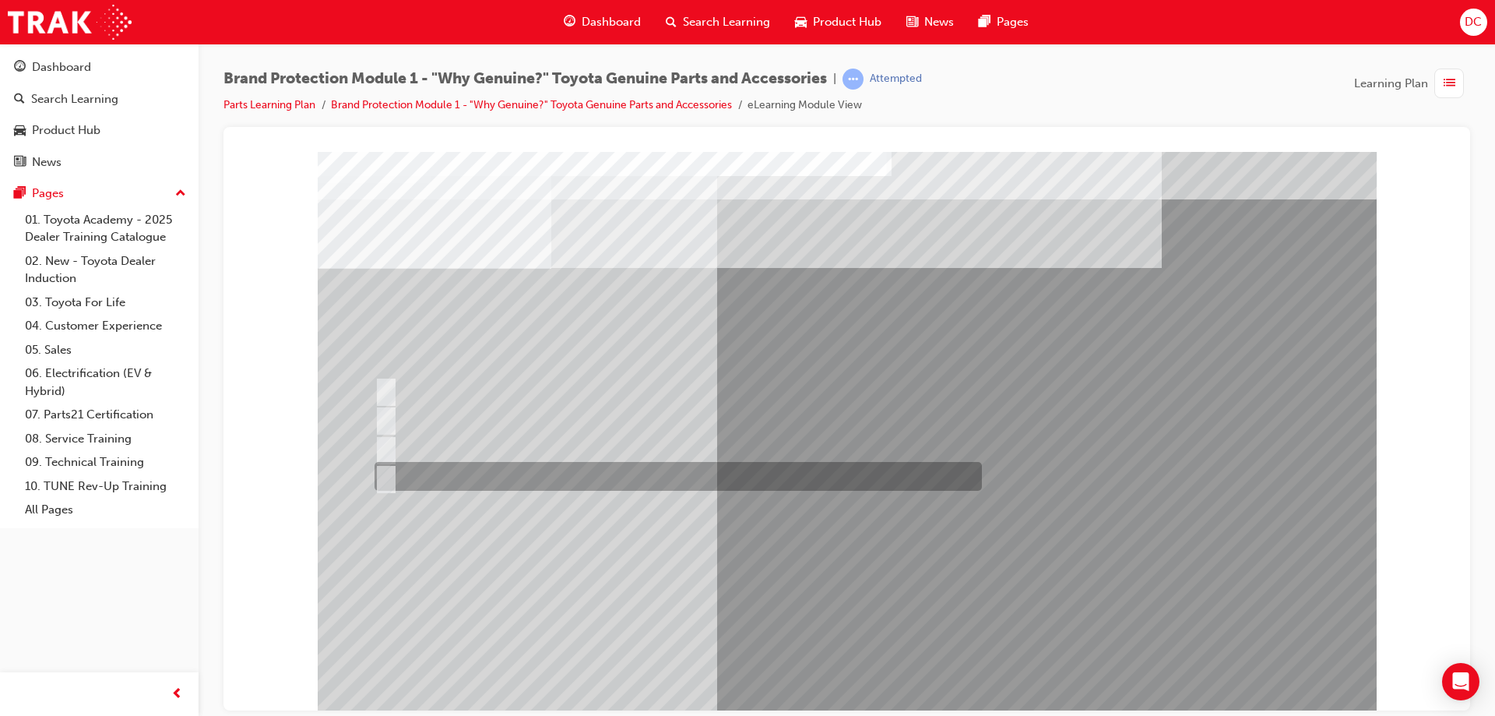
click at [483, 473] on div at bounding box center [674, 476] width 607 height 29
radio input "true"
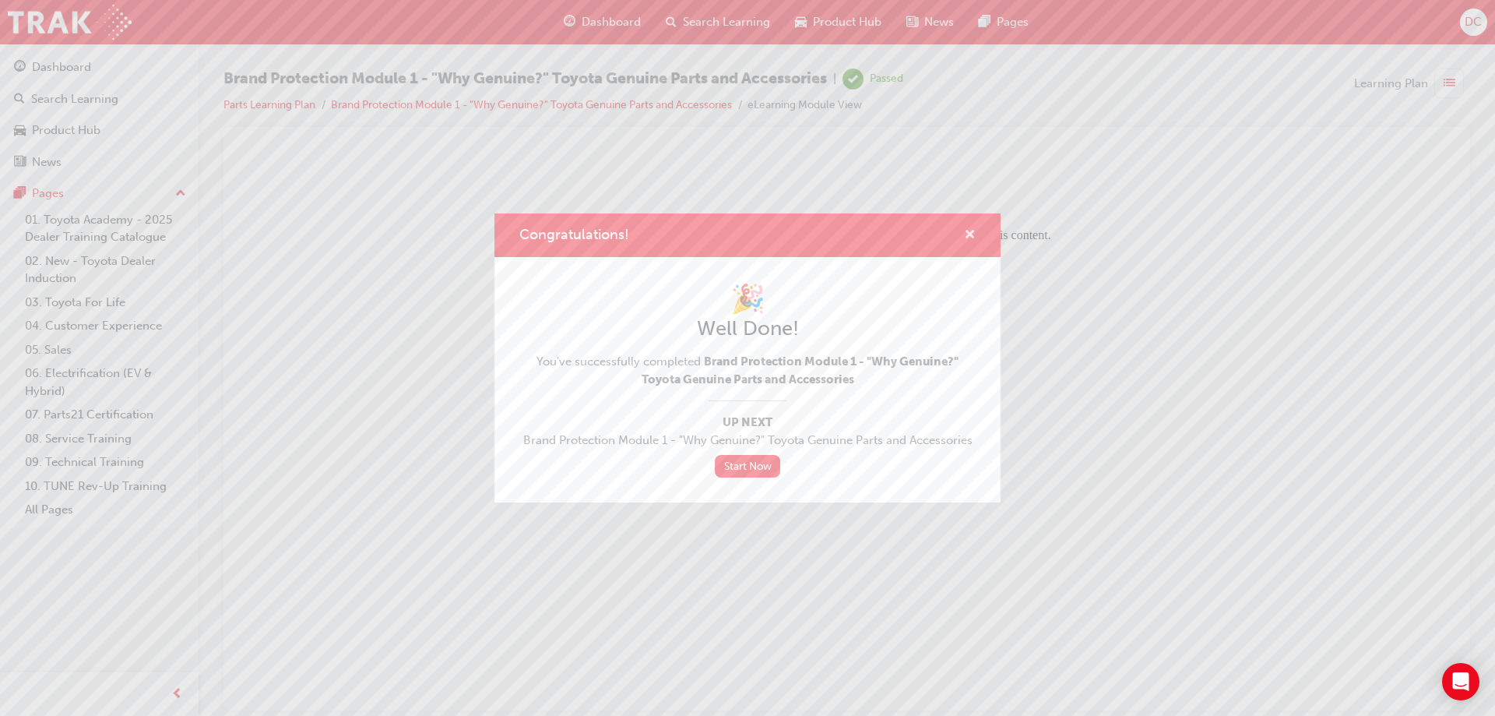
click at [972, 232] on span "cross-icon" at bounding box center [970, 236] width 12 height 14
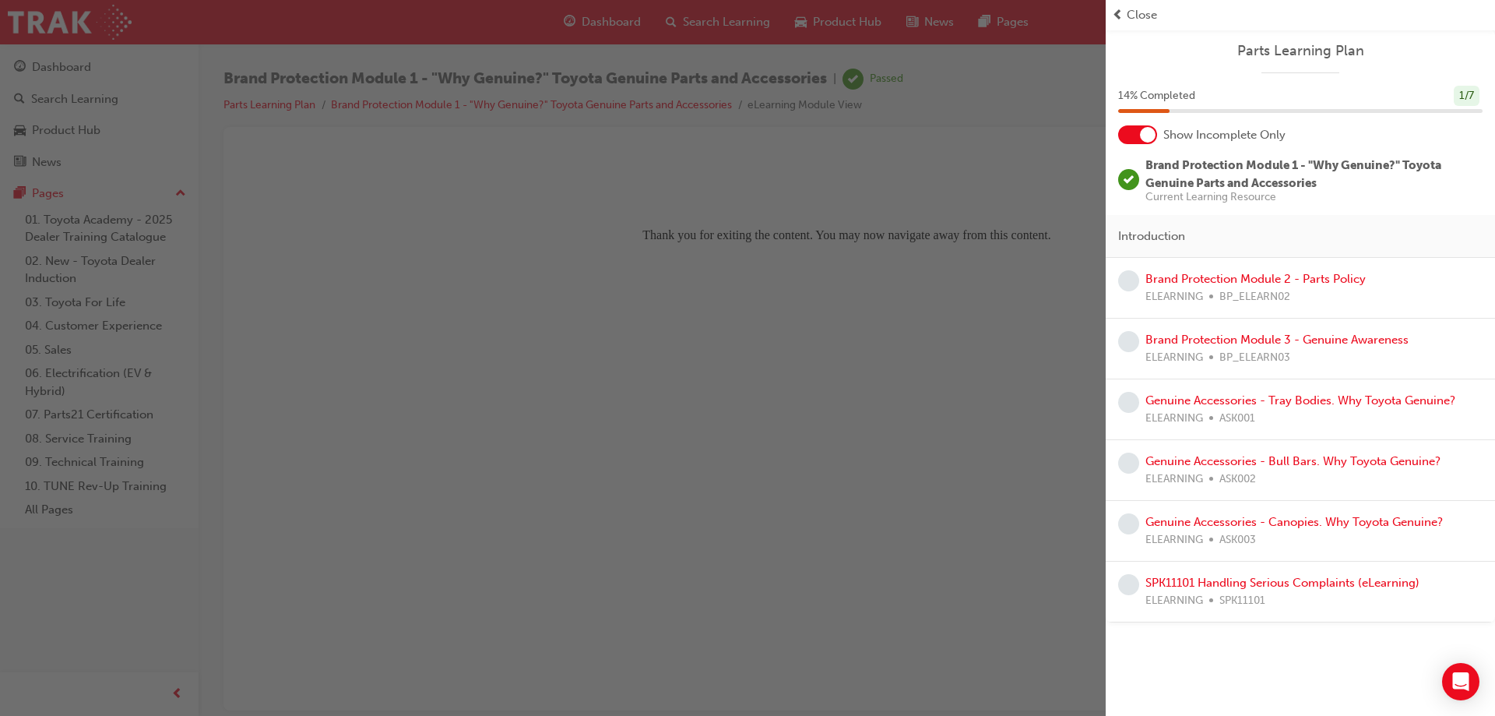
click at [1145, 12] on span "Close" at bounding box center [1142, 15] width 30 height 18
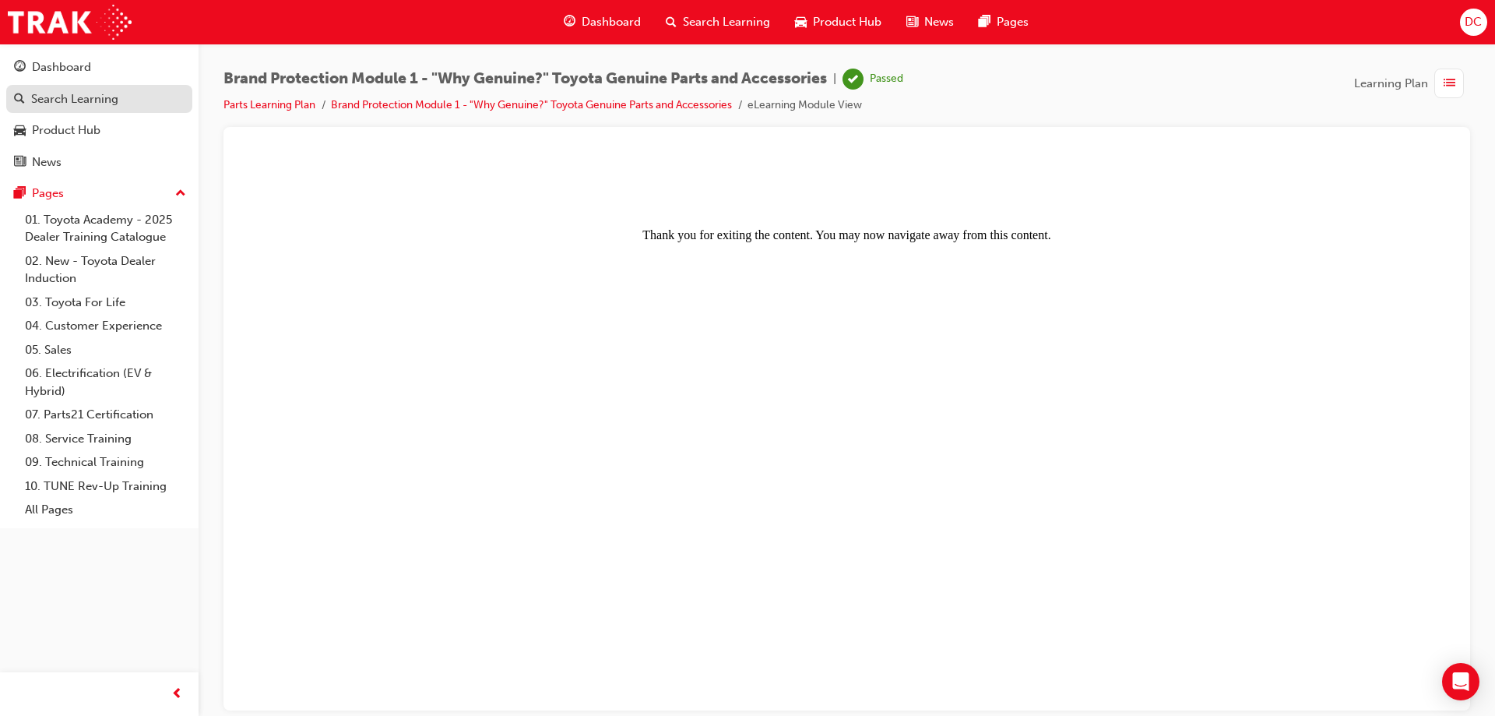
click at [55, 101] on div "Search Learning" at bounding box center [74, 99] width 87 height 18
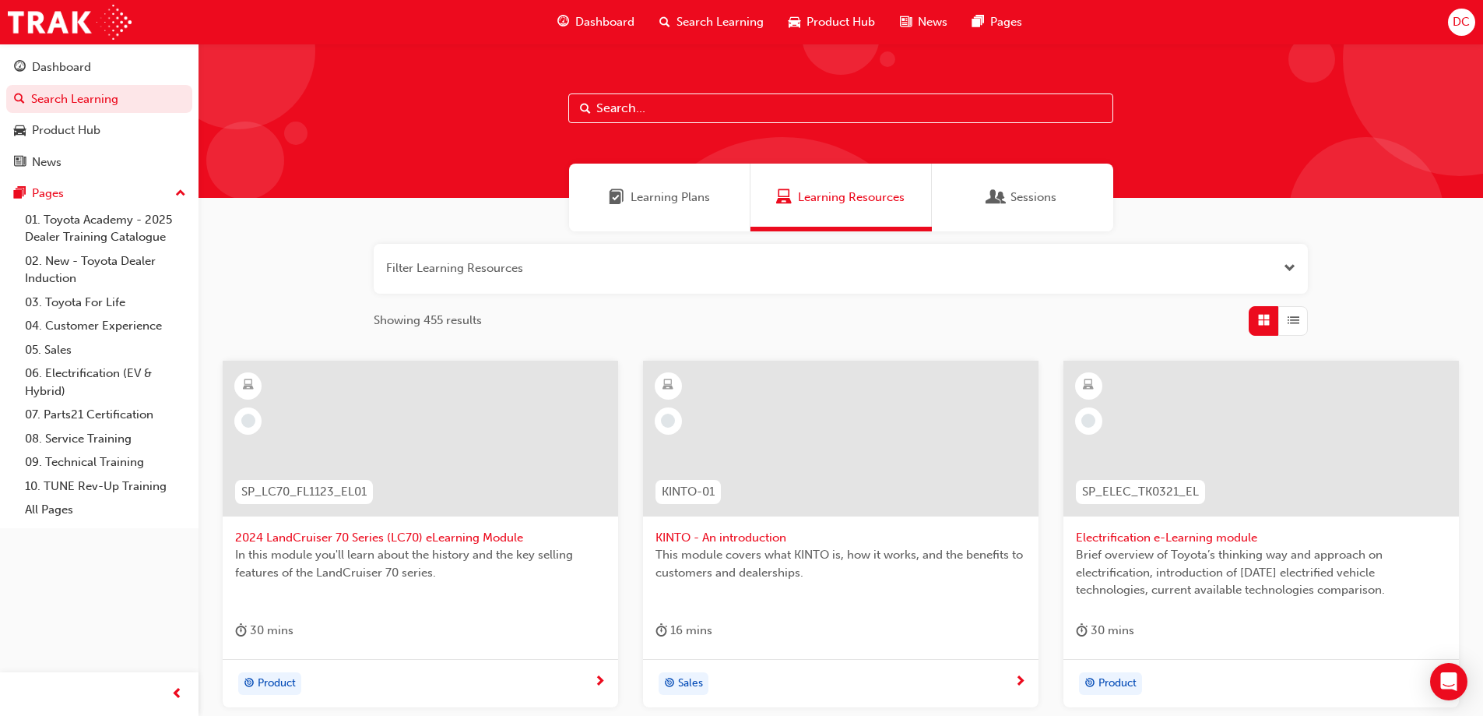
click at [701, 203] on span "Learning Plans" at bounding box center [670, 197] width 79 height 18
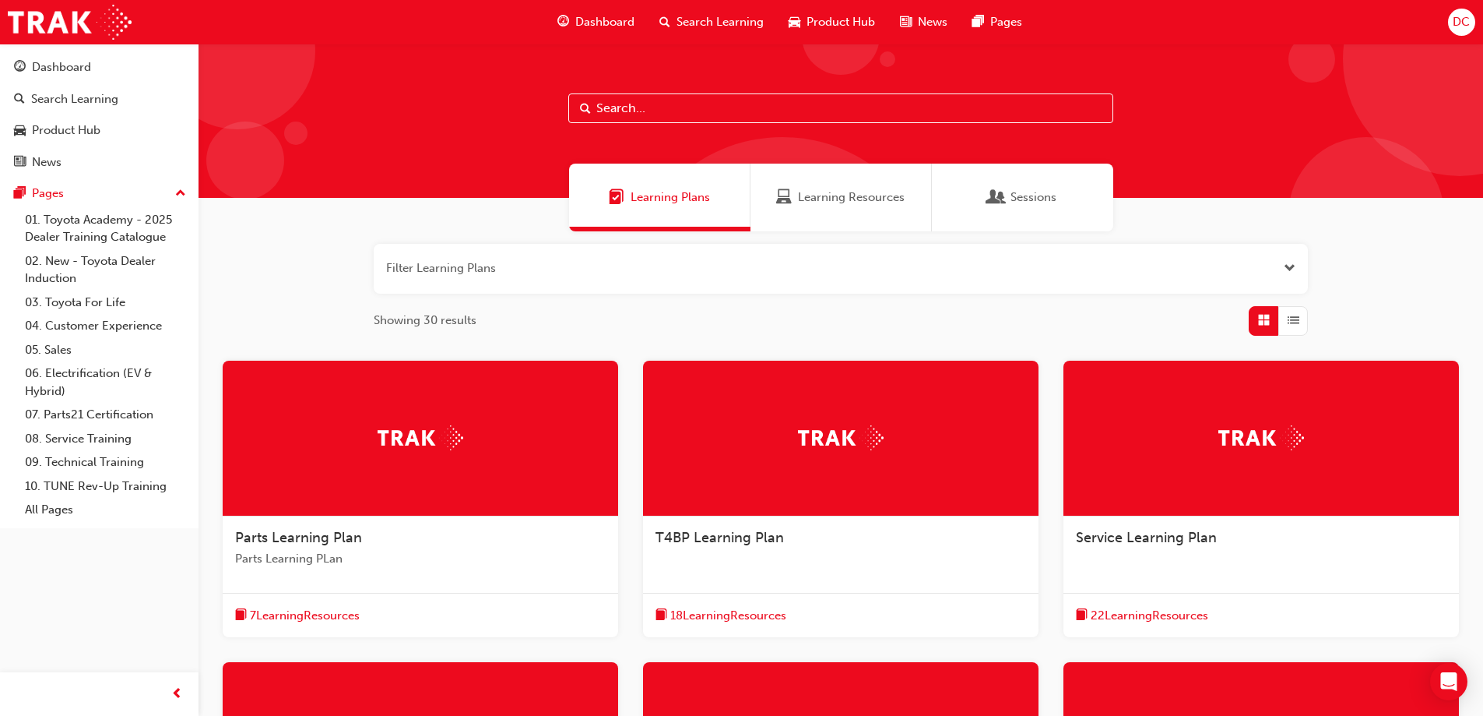
click at [604, 23] on span "Dashboard" at bounding box center [604, 22] width 59 height 18
